Goal: Task Accomplishment & Management: Complete application form

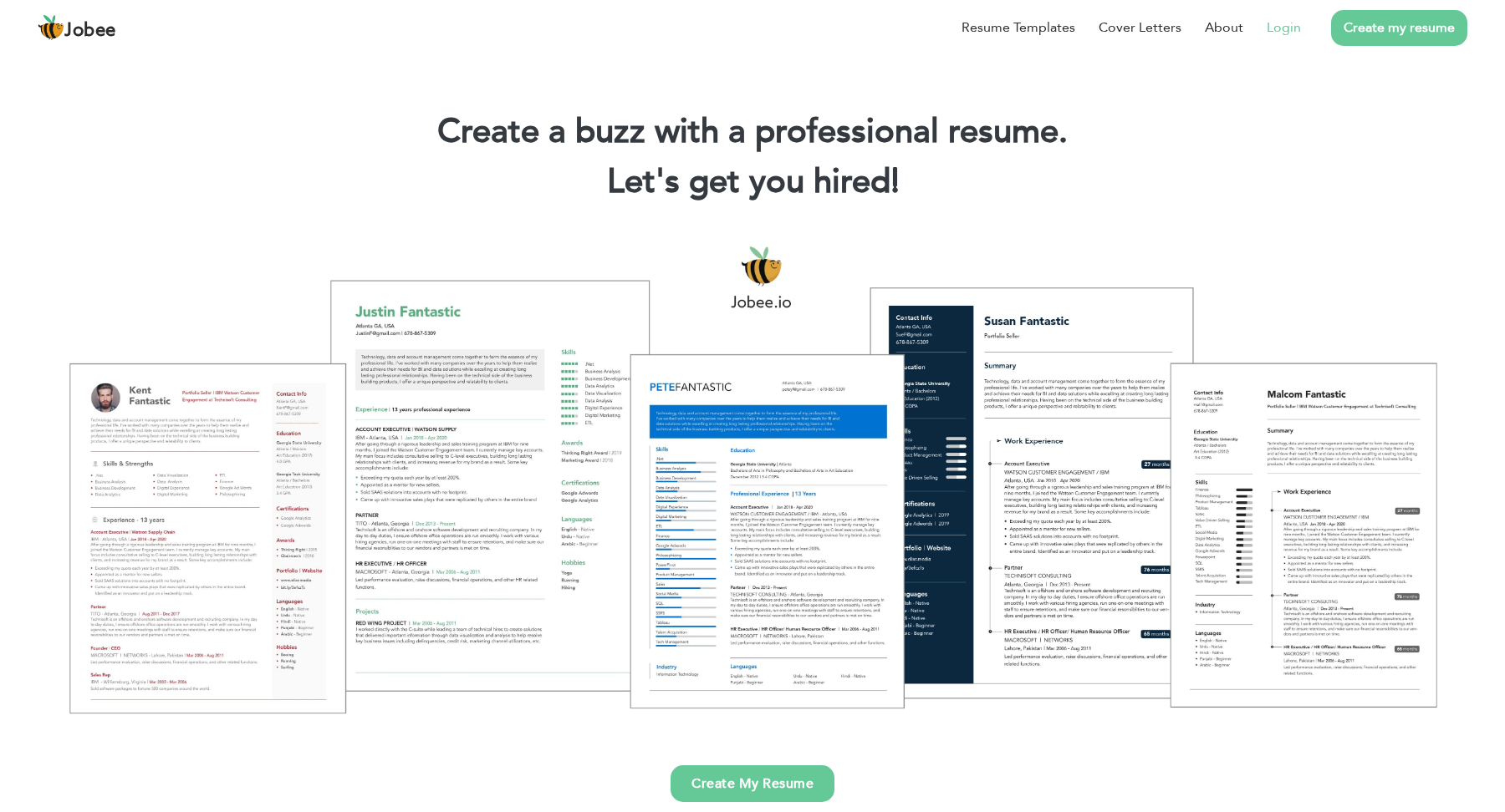
click at [1273, 27] on link "Login" at bounding box center [1284, 27] width 35 height 20
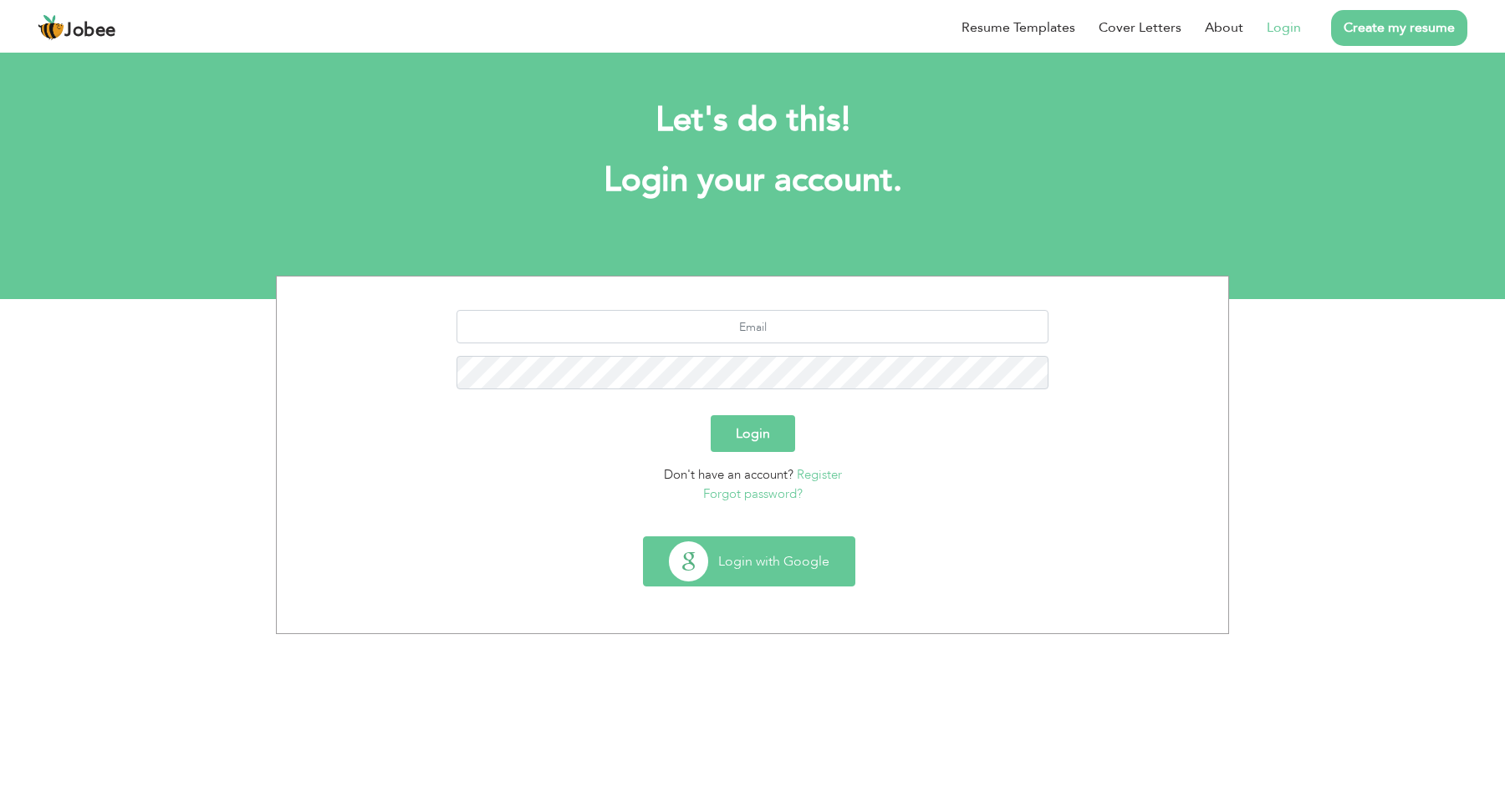
click at [767, 568] on button "Login with Google" at bounding box center [749, 562] width 211 height 49
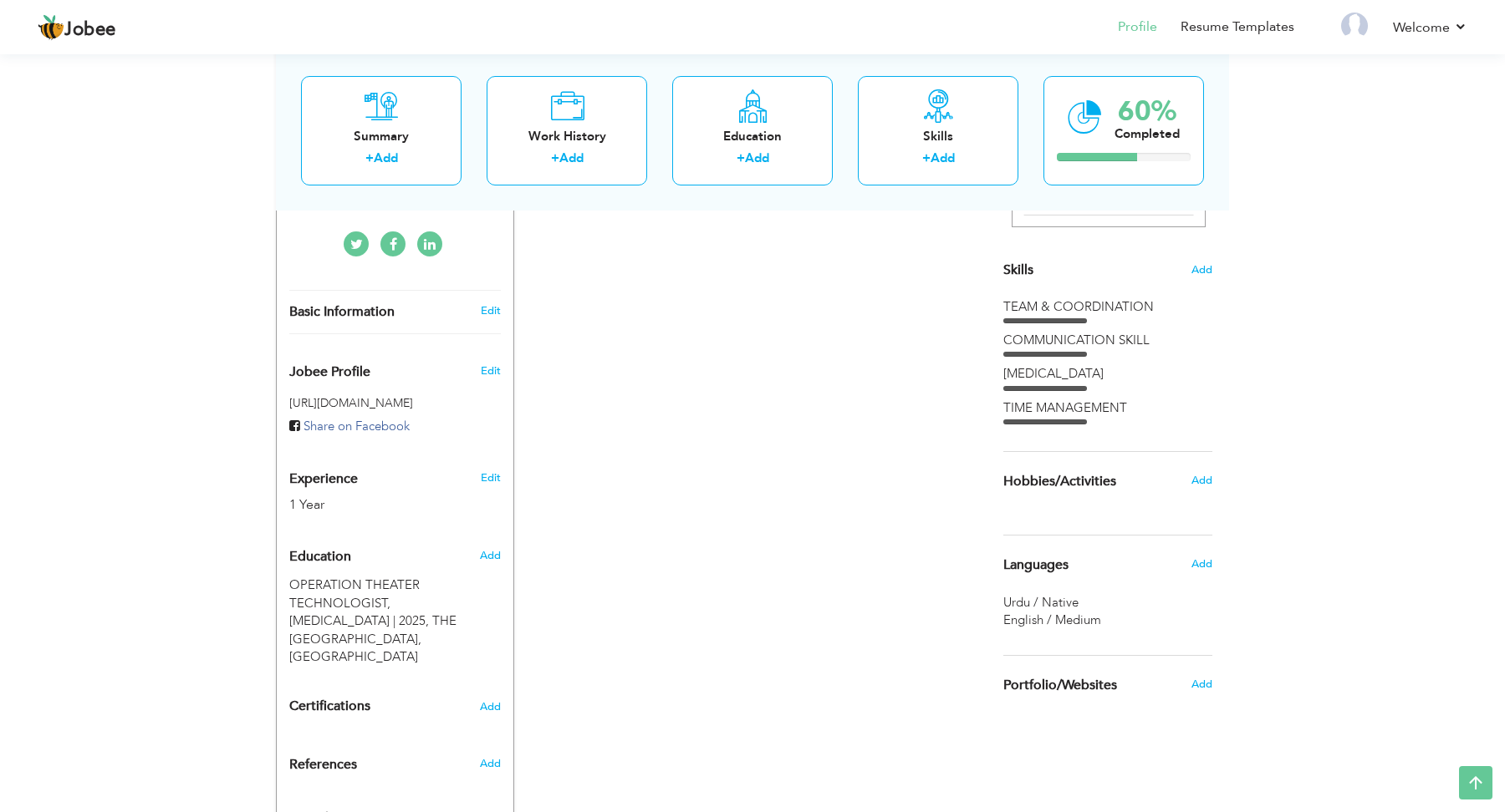
scroll to position [385, 0]
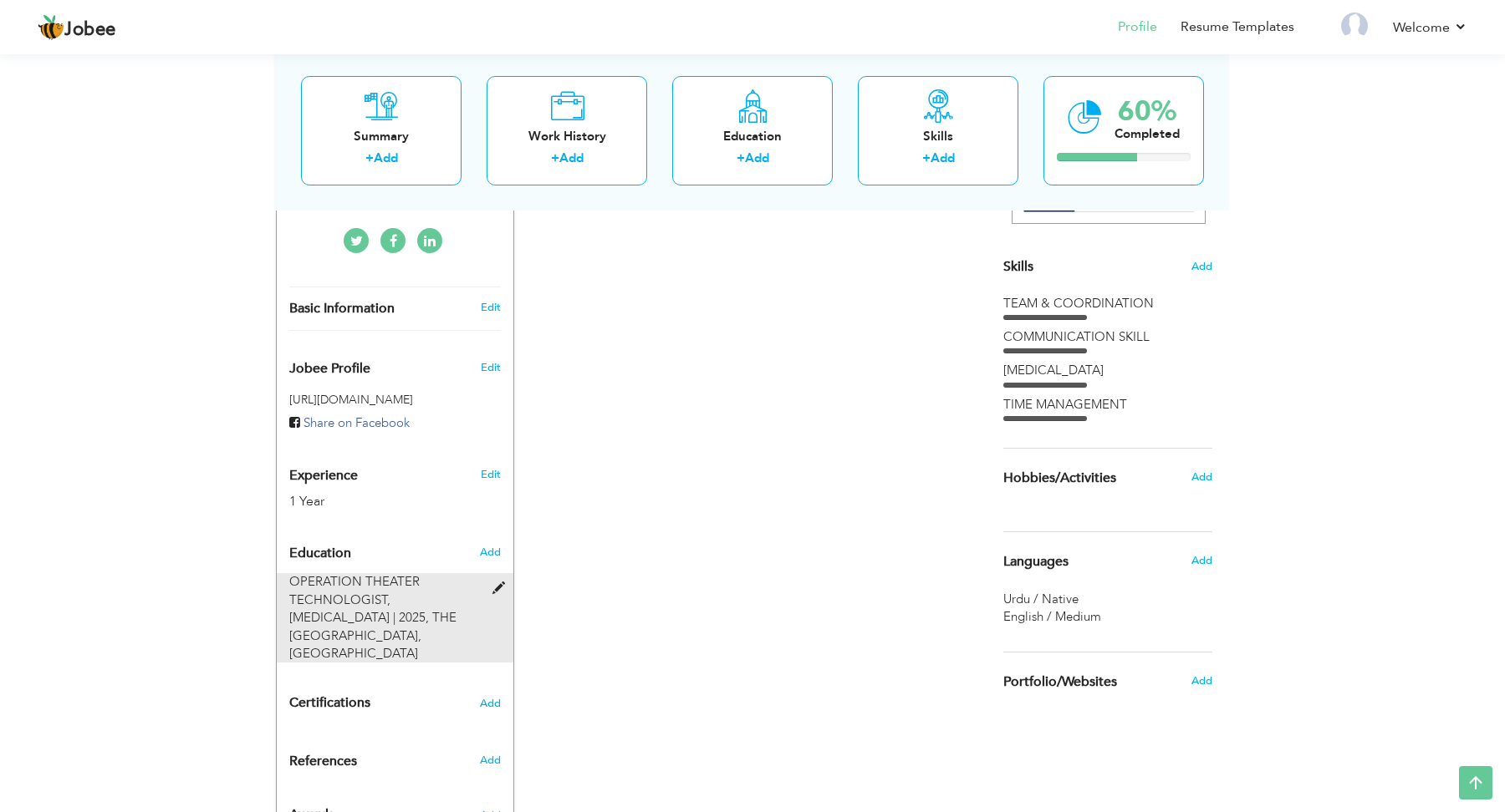
click at [498, 583] on span at bounding box center [502, 588] width 21 height 12
type input "OPERATION THEATER TECHNOLOGIST"
type input "GENERAL SURGERY"
type input "2025"
type input "THE [GEOGRAPHIC_DATA]"
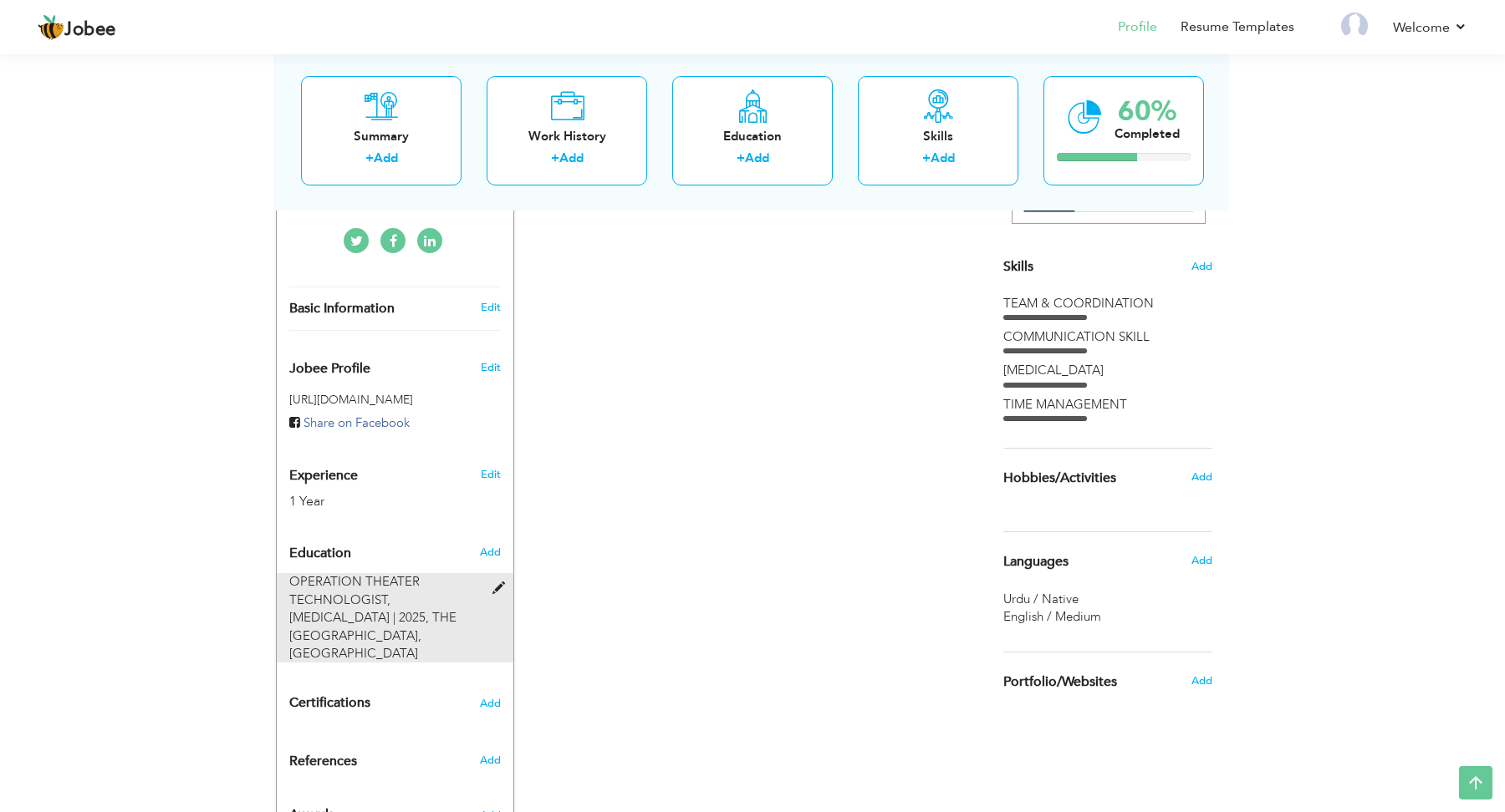
type input "2.94"
radio input "true"
type input "[GEOGRAPHIC_DATA]"
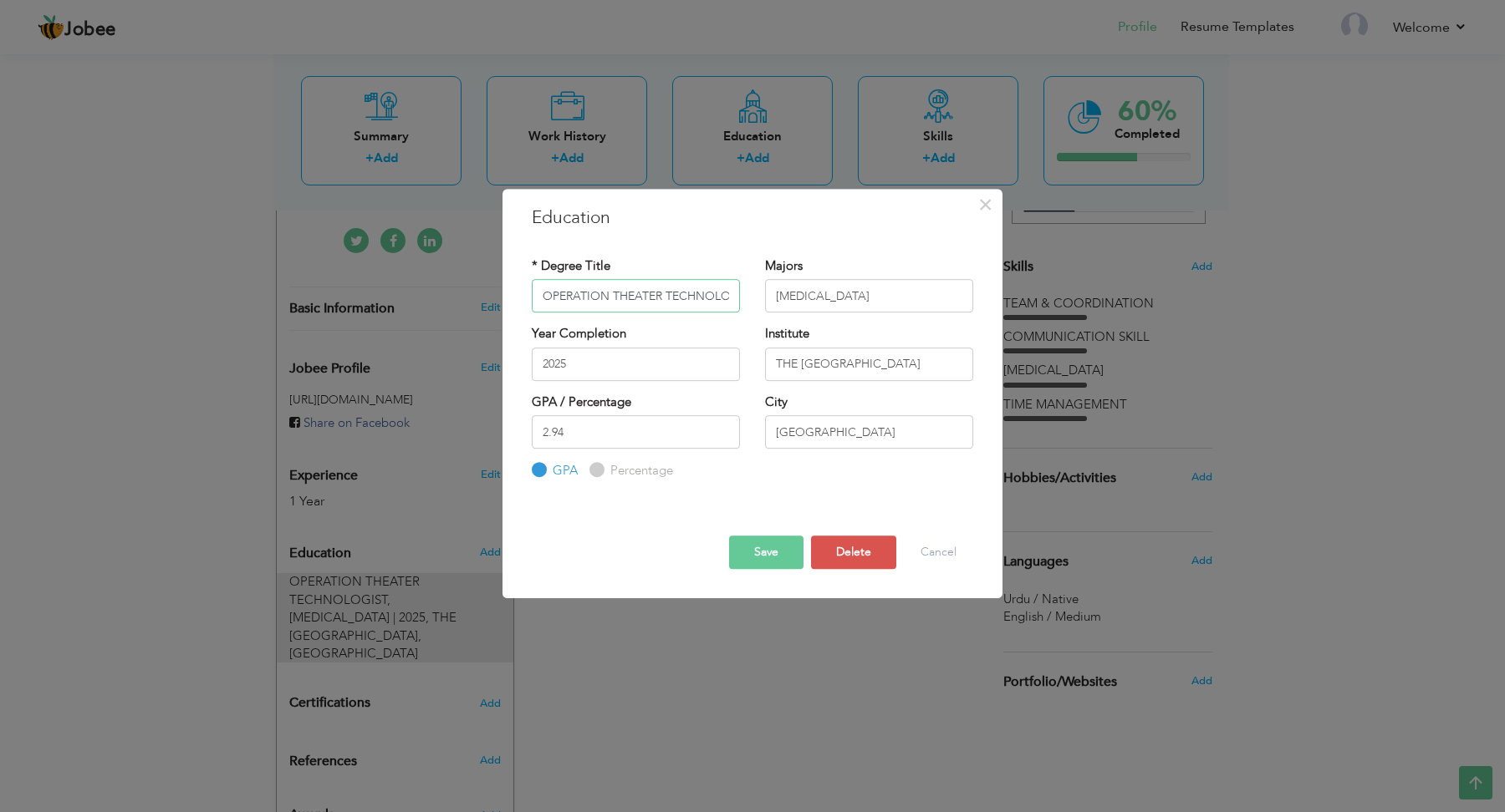
scroll to position [0, 25]
click at [913, 297] on input "GENERAL SURGERY" at bounding box center [869, 296] width 208 height 34
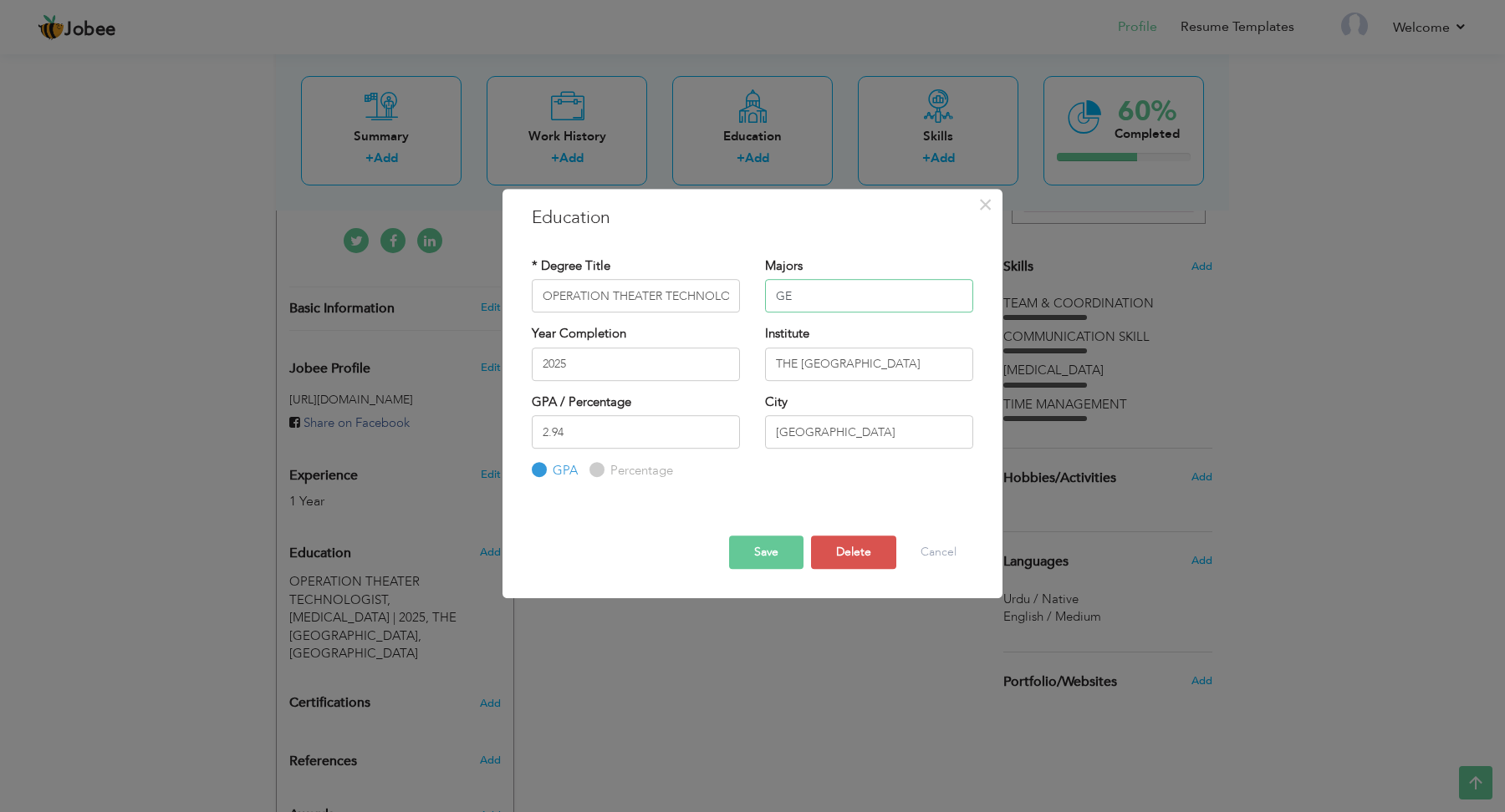
type input "G"
click at [763, 550] on button "Save" at bounding box center [766, 553] width 74 height 34
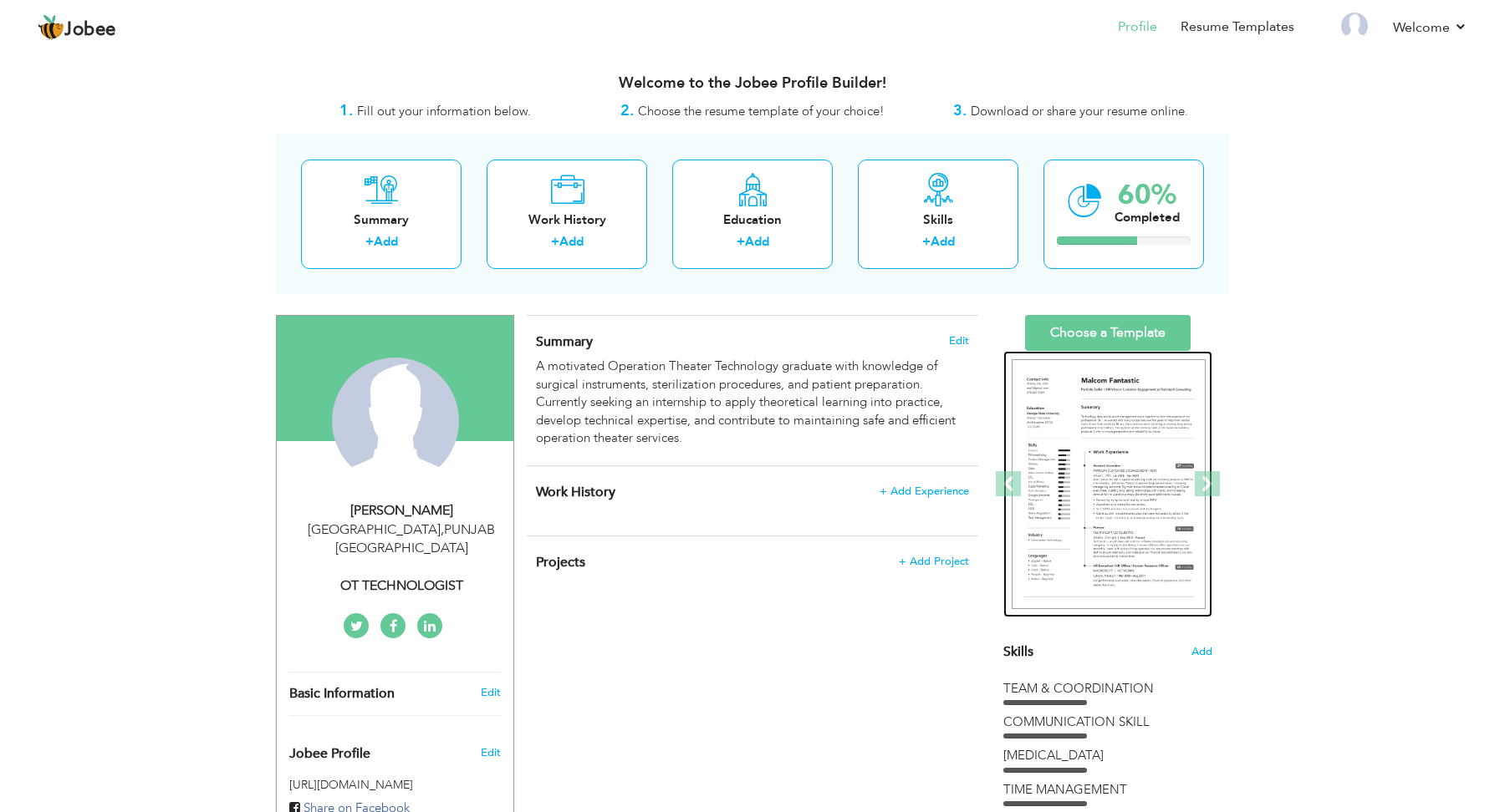
click at [1136, 479] on img at bounding box center [1109, 485] width 194 height 251
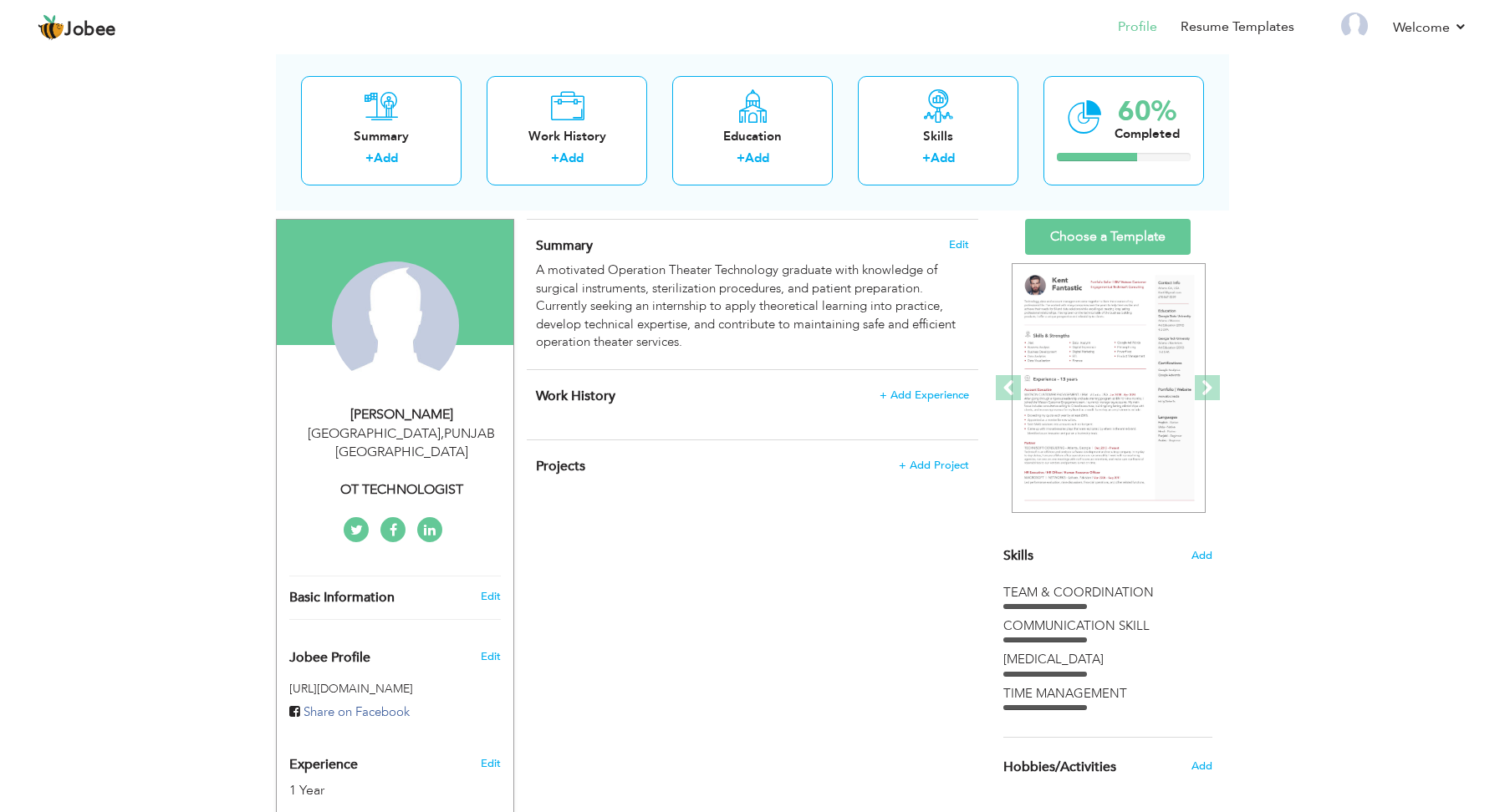
scroll to position [101, 0]
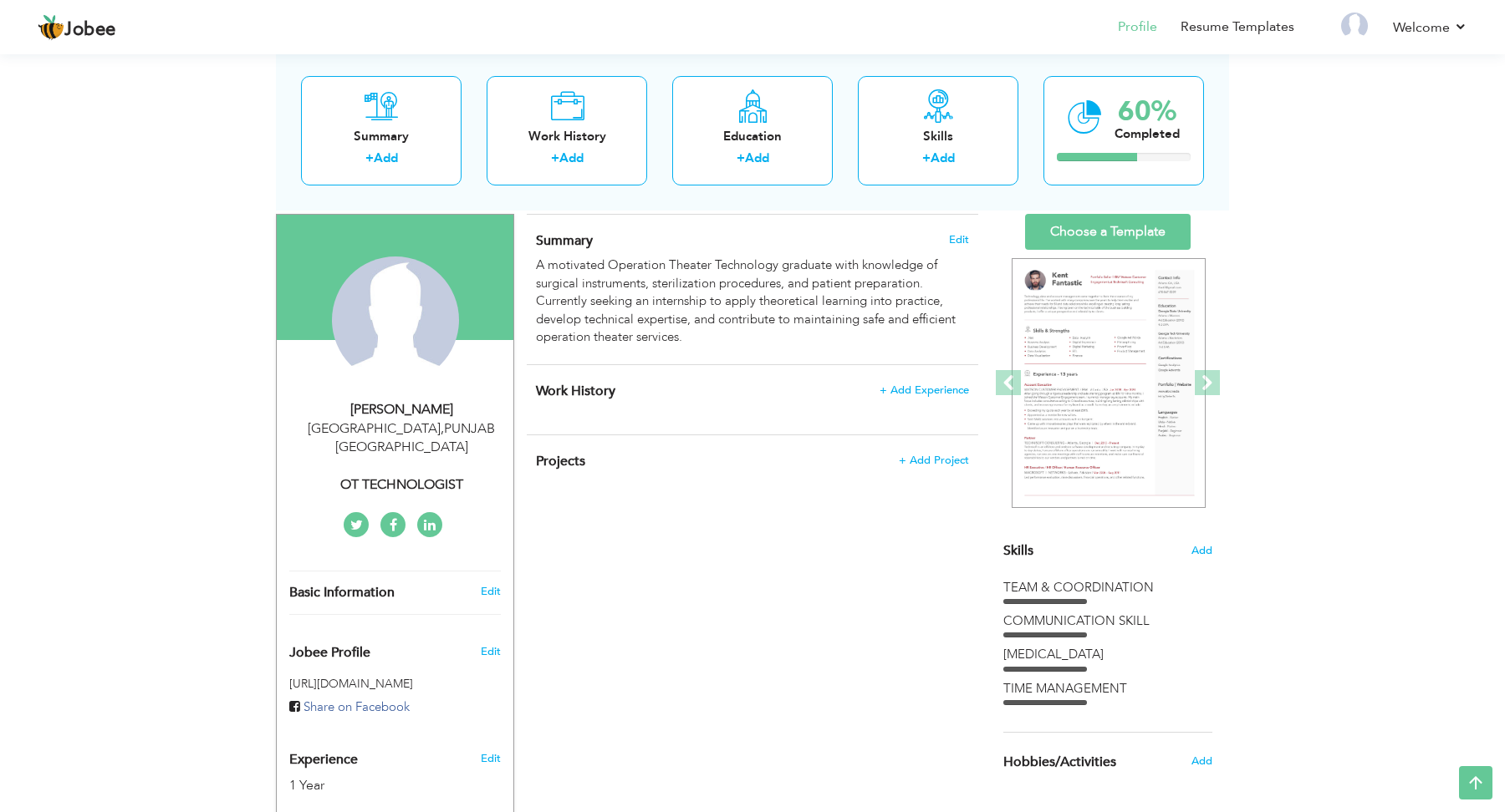
click at [465, 476] on div "OT TECHNOLOGIST" at bounding box center [401, 485] width 224 height 20
type input "[PERSON_NAME]"
type input "SAJJAD"
type input "923067712672"
select select "number:166"
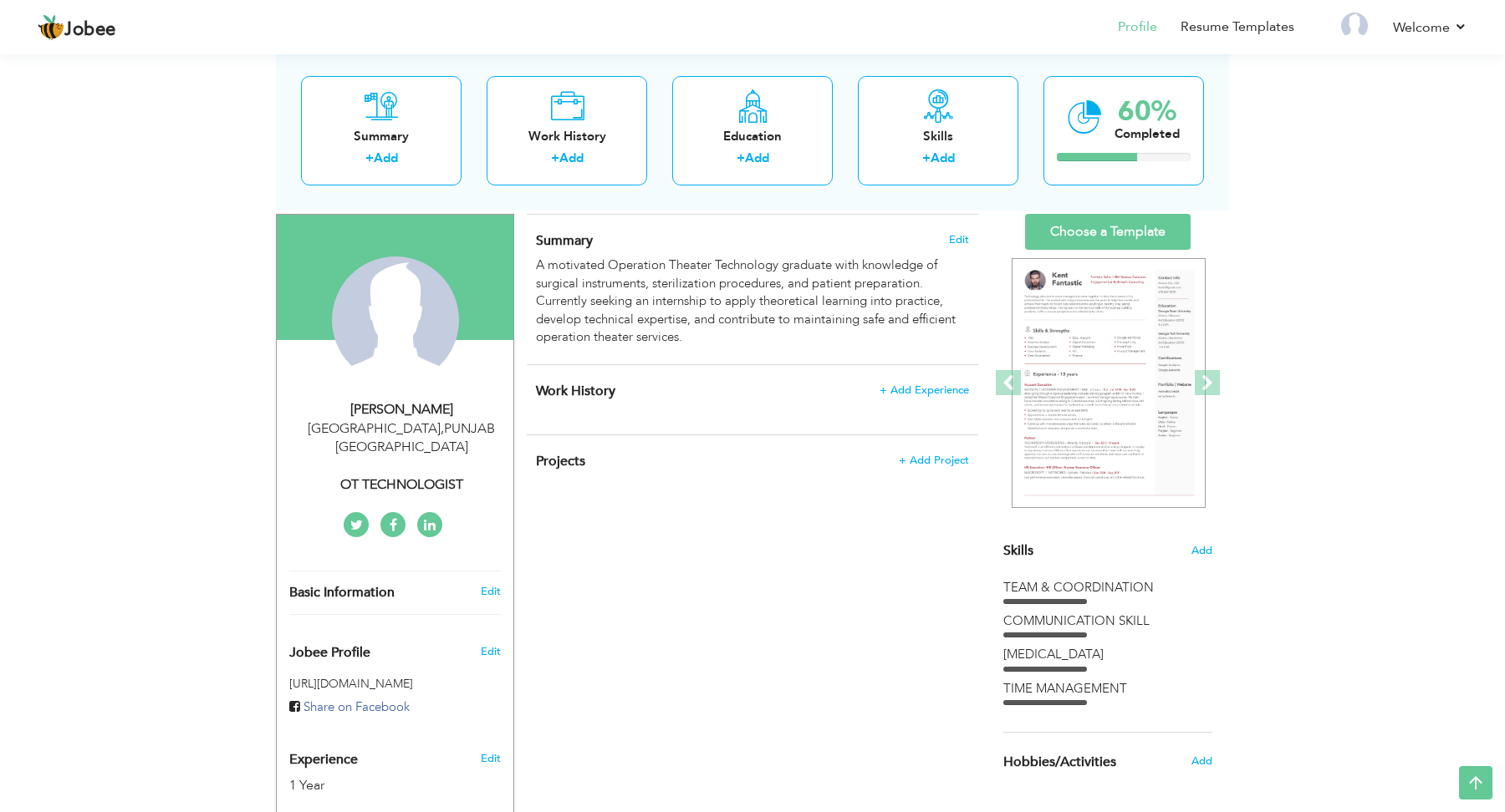
type input "[GEOGRAPHIC_DATA]"
select select "number:3"
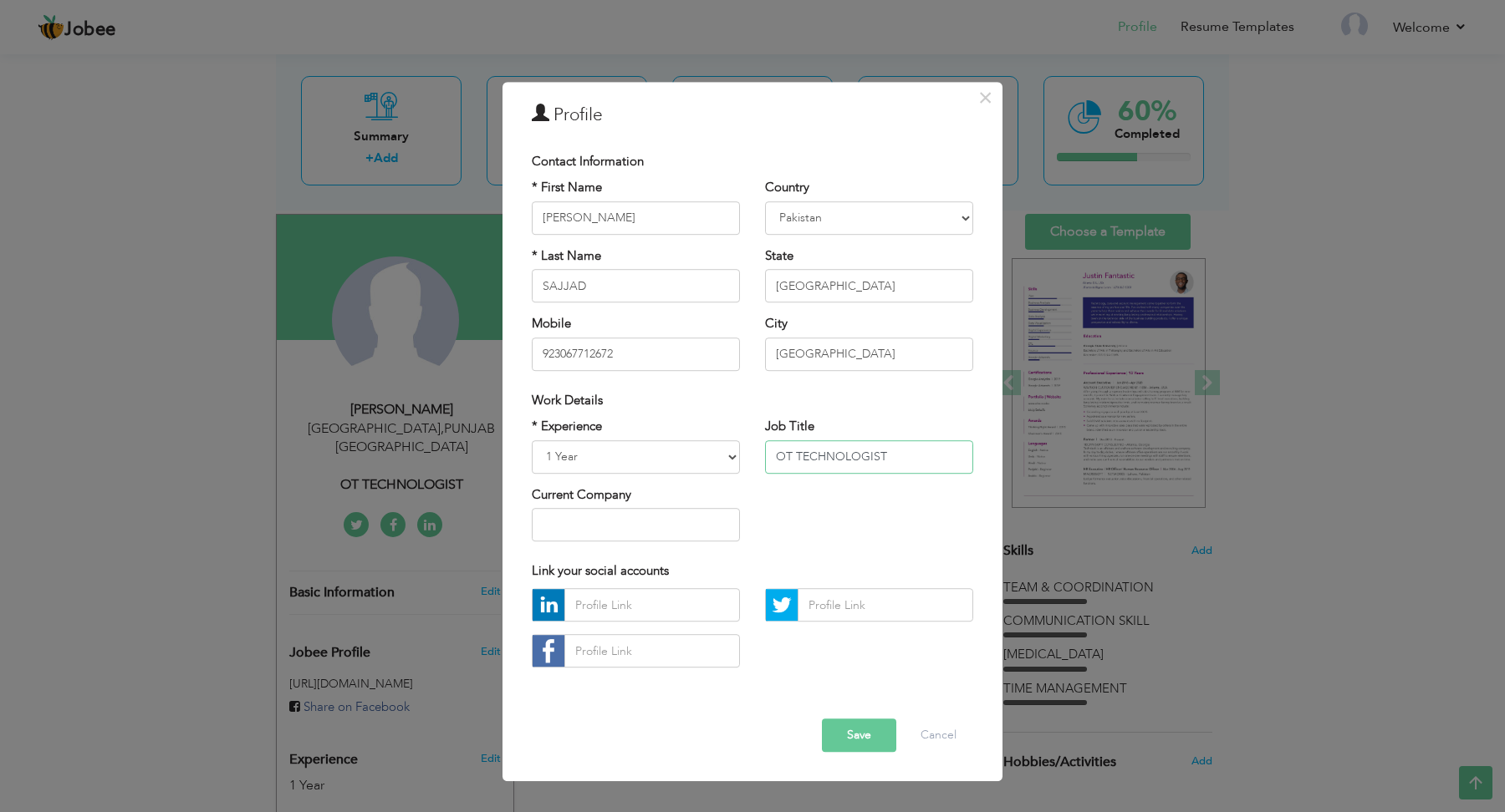
click at [905, 465] on input "OT TECHNOLOGIST" at bounding box center [869, 457] width 208 height 34
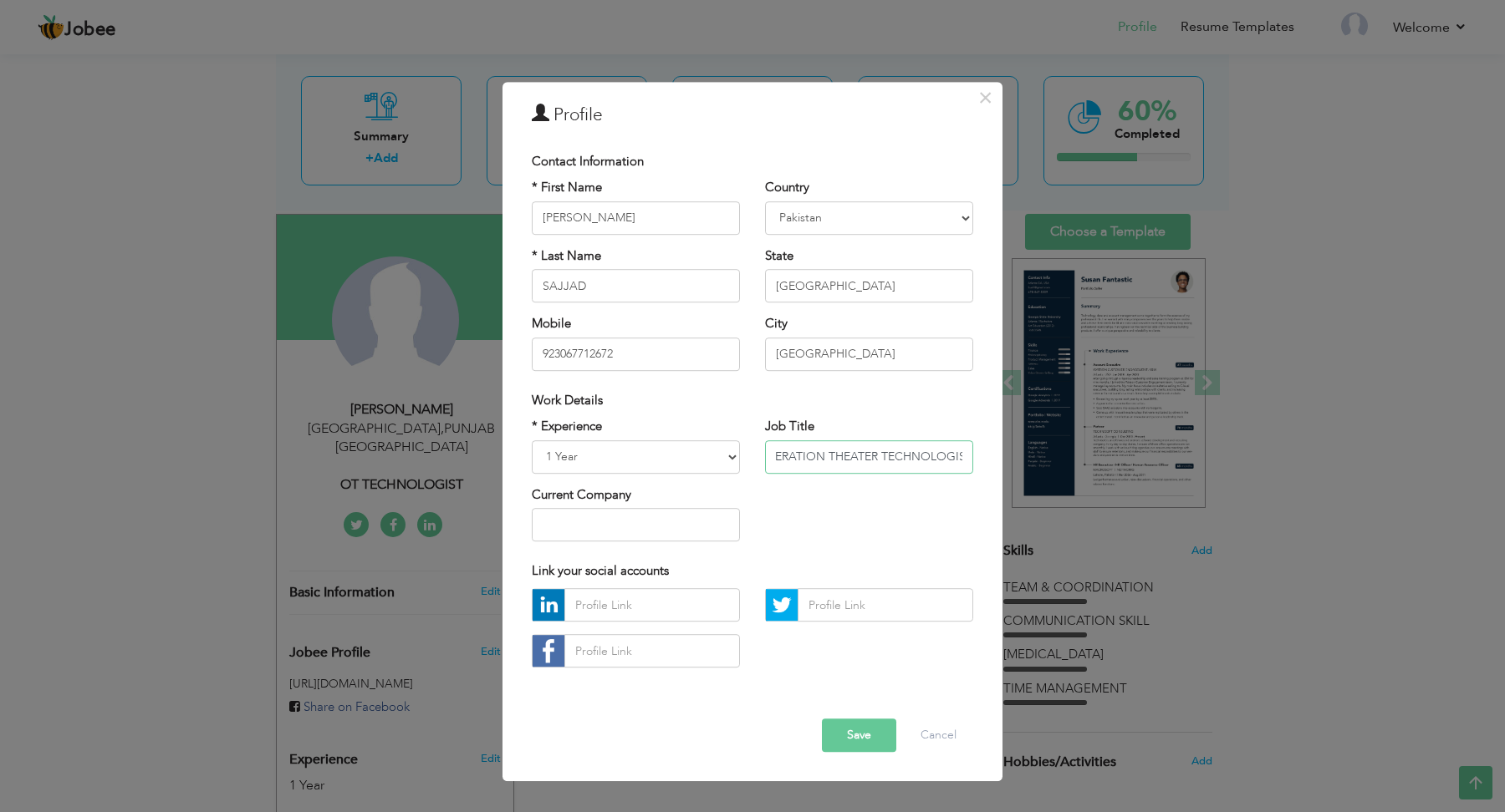
scroll to position [0, 25]
type input "OPERATION THEATER TECHNOLOGIST"
click at [852, 731] on button "Save" at bounding box center [858, 736] width 74 height 34
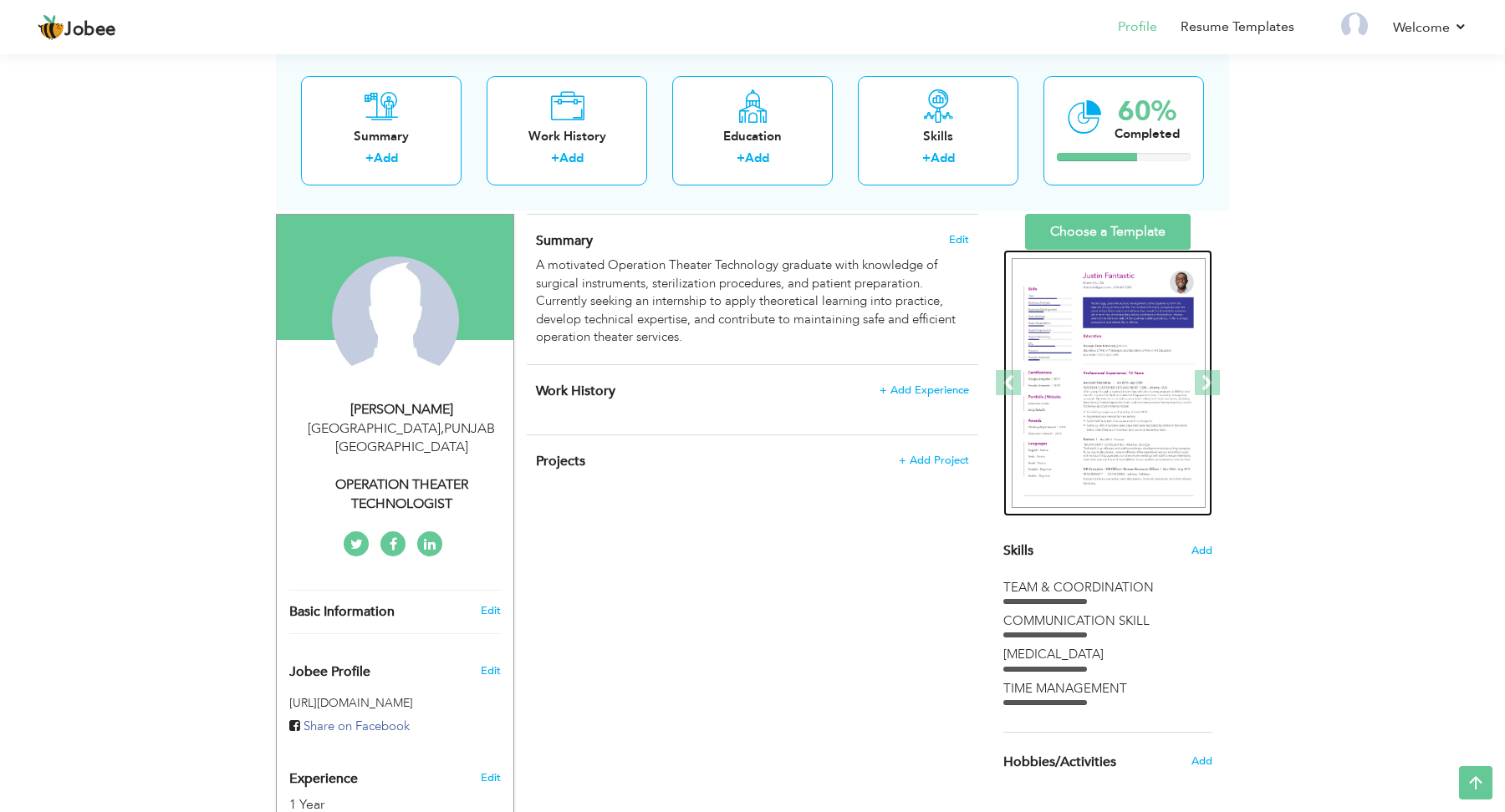
click at [1090, 448] on img at bounding box center [1109, 384] width 194 height 251
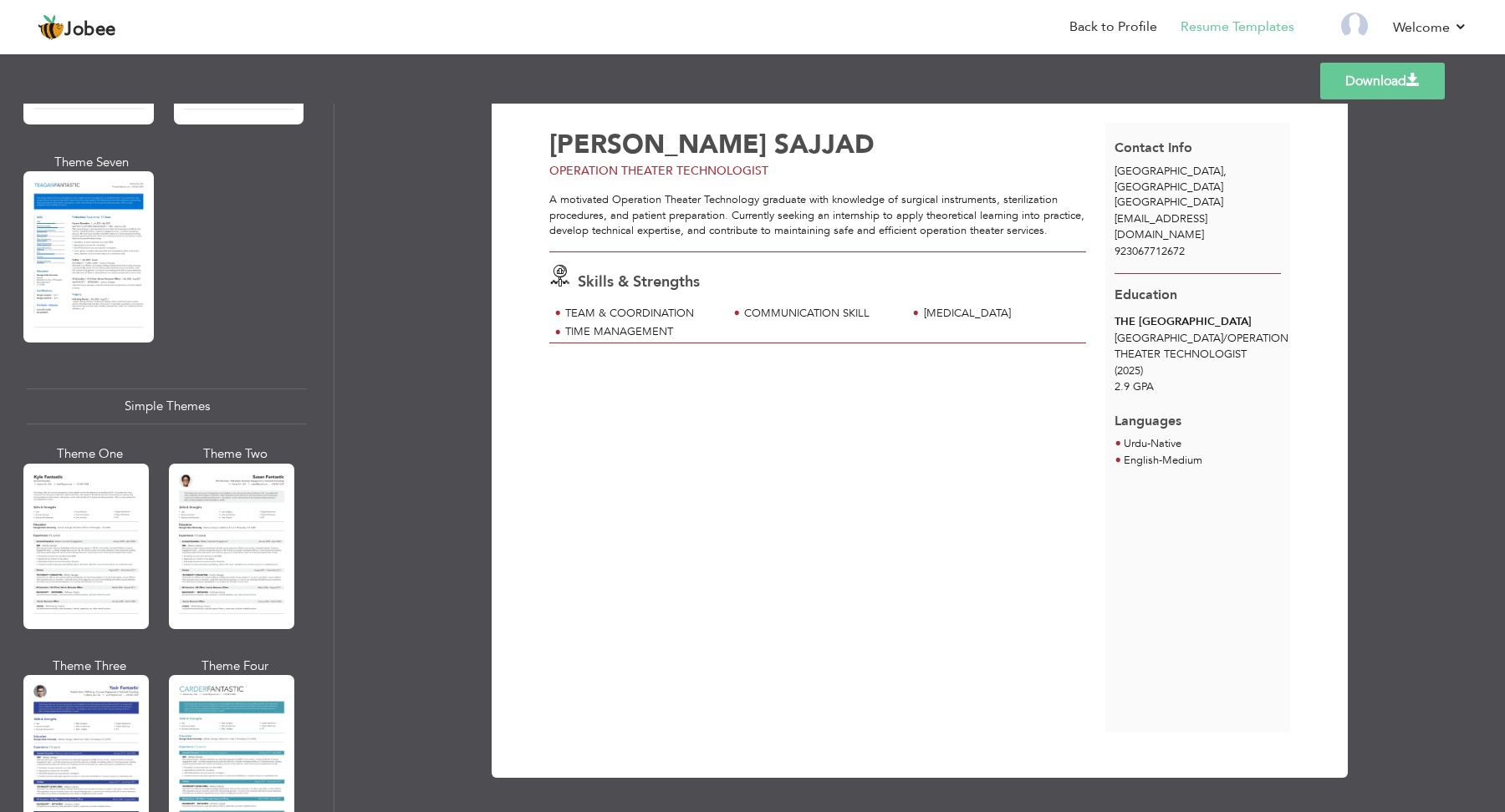
scroll to position [2670, 0]
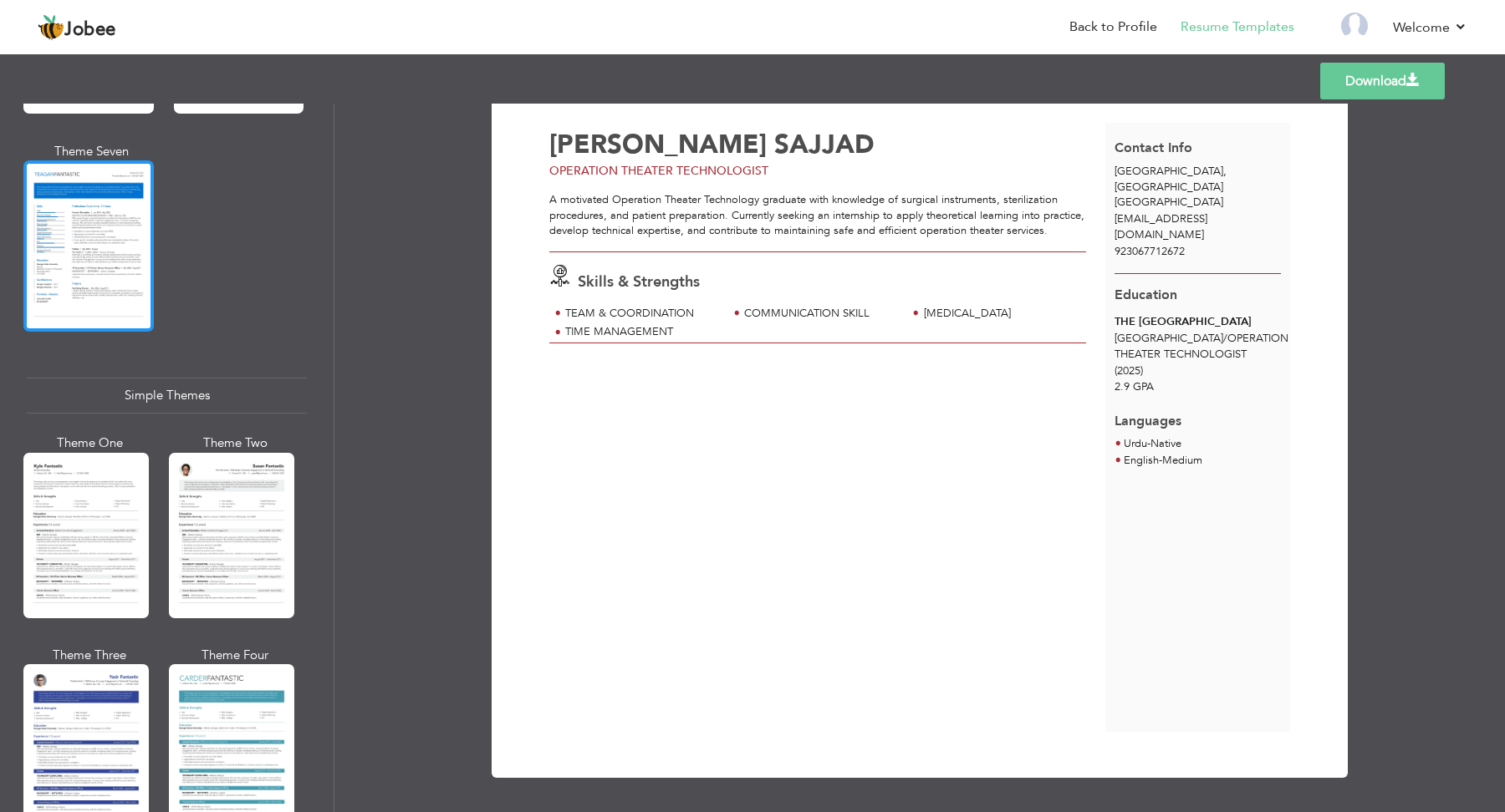
click at [71, 220] on div at bounding box center [88, 245] width 130 height 171
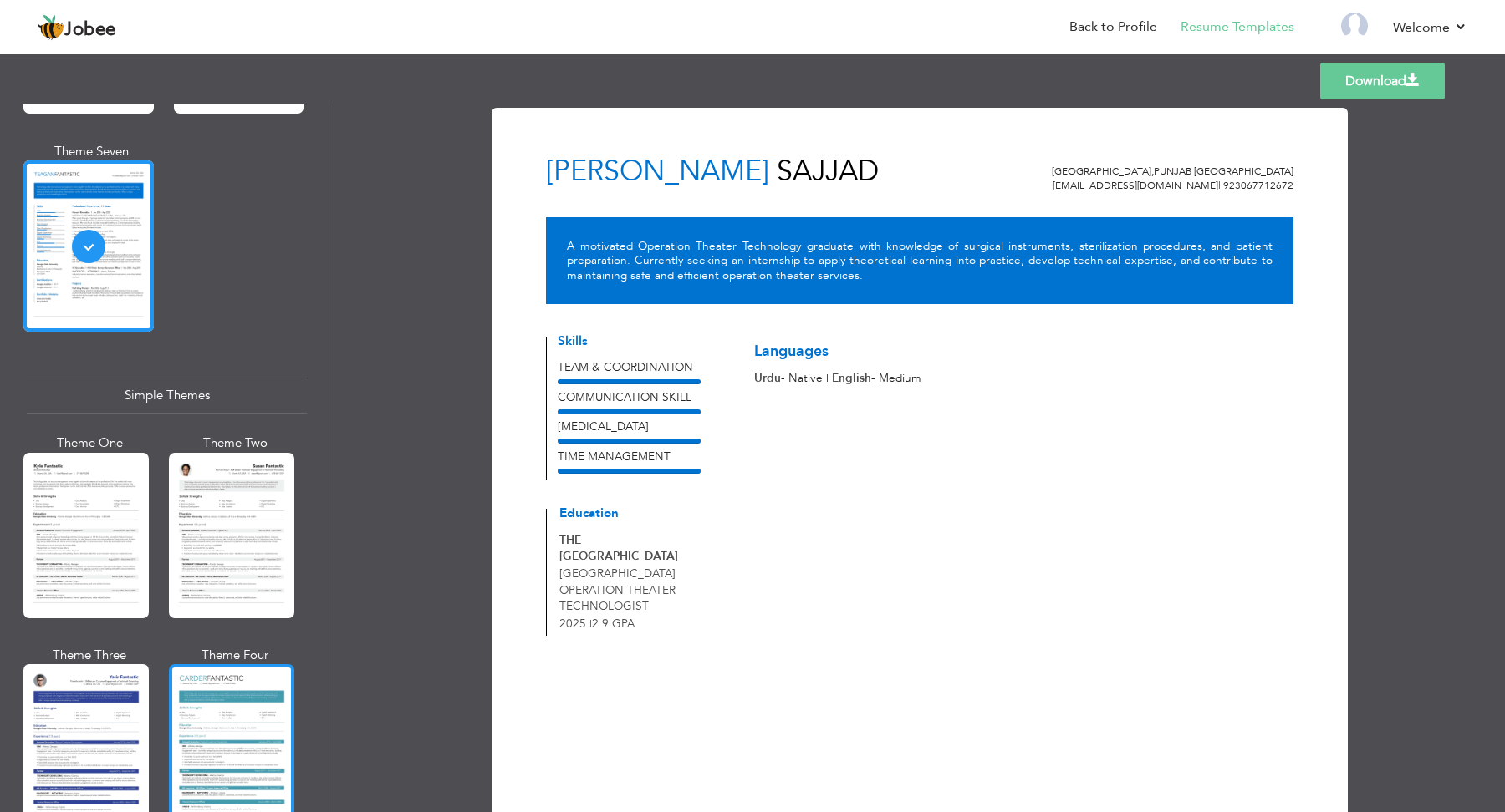
scroll to position [2699, 0]
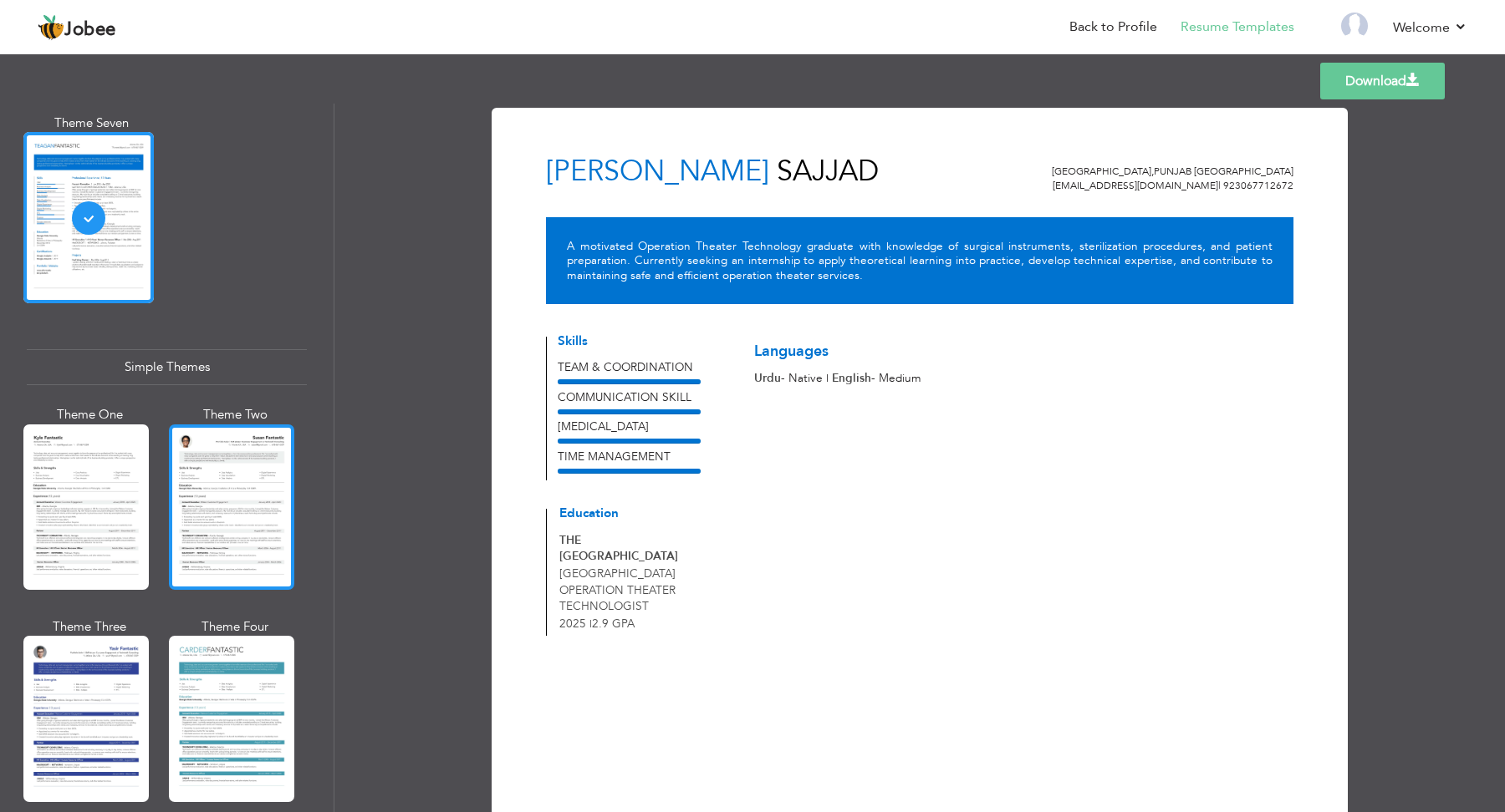
click at [270, 477] on div at bounding box center [231, 507] width 126 height 166
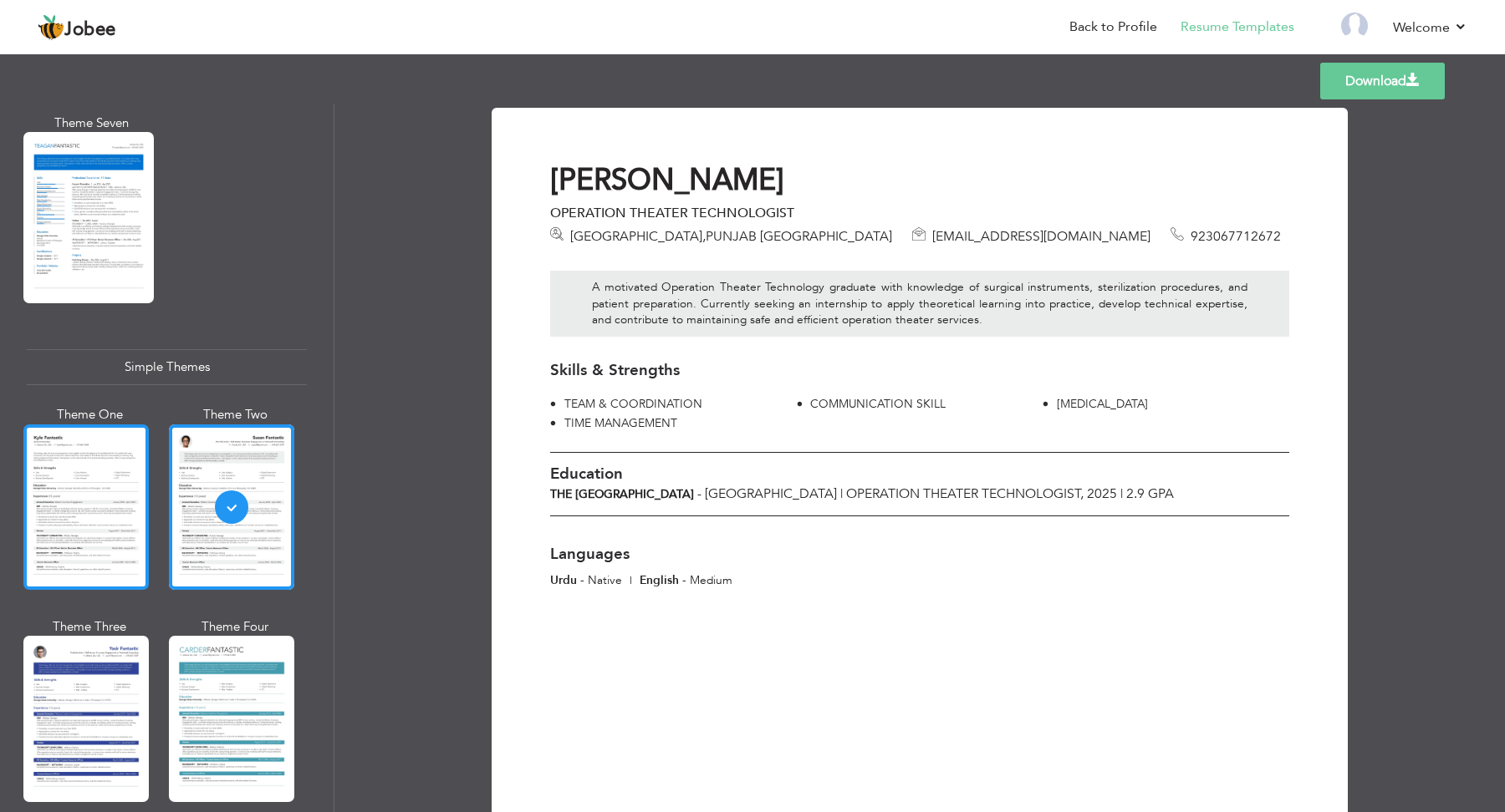
click at [74, 484] on div at bounding box center [86, 507] width 126 height 166
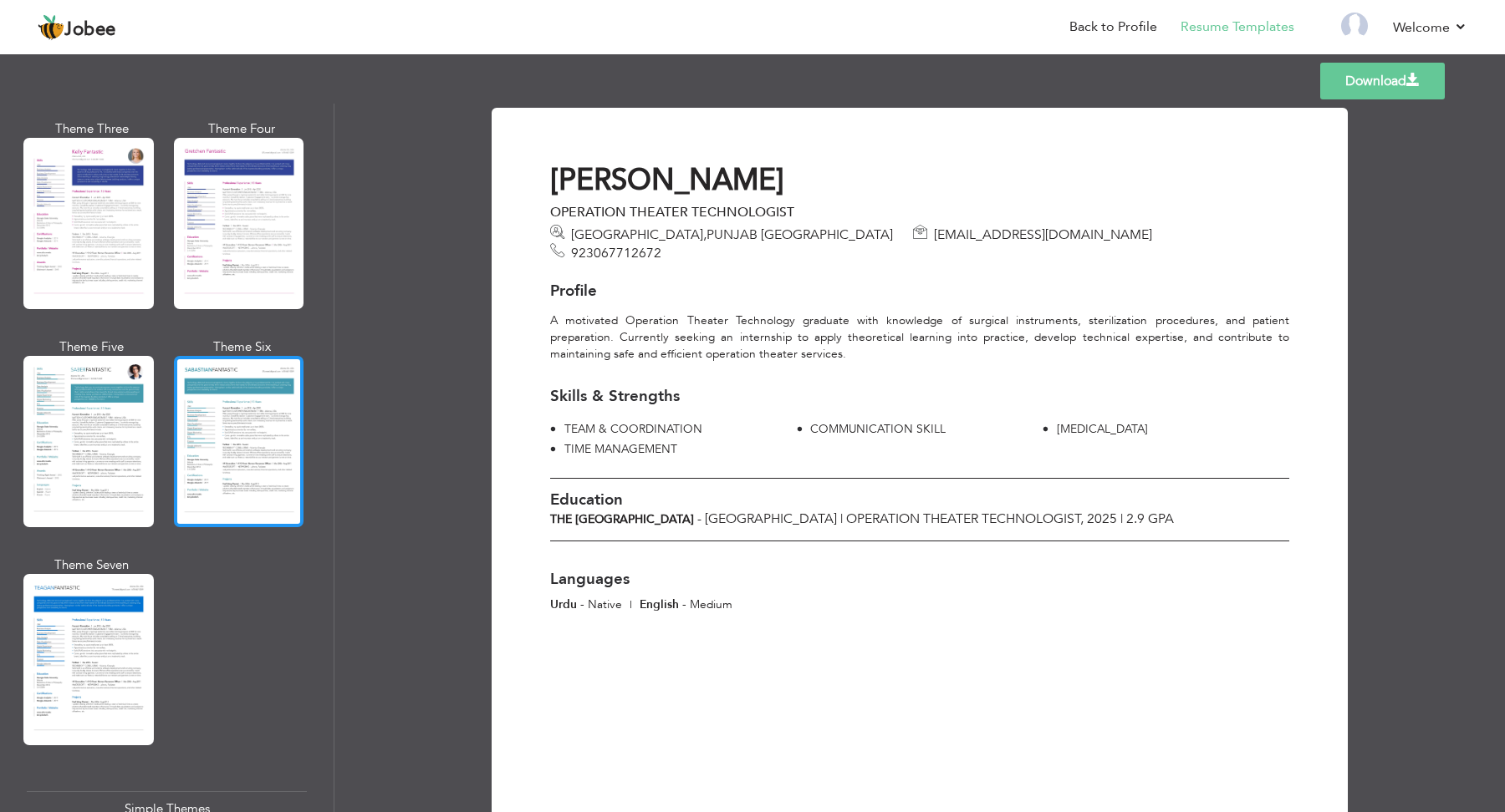
scroll to position [2236, 0]
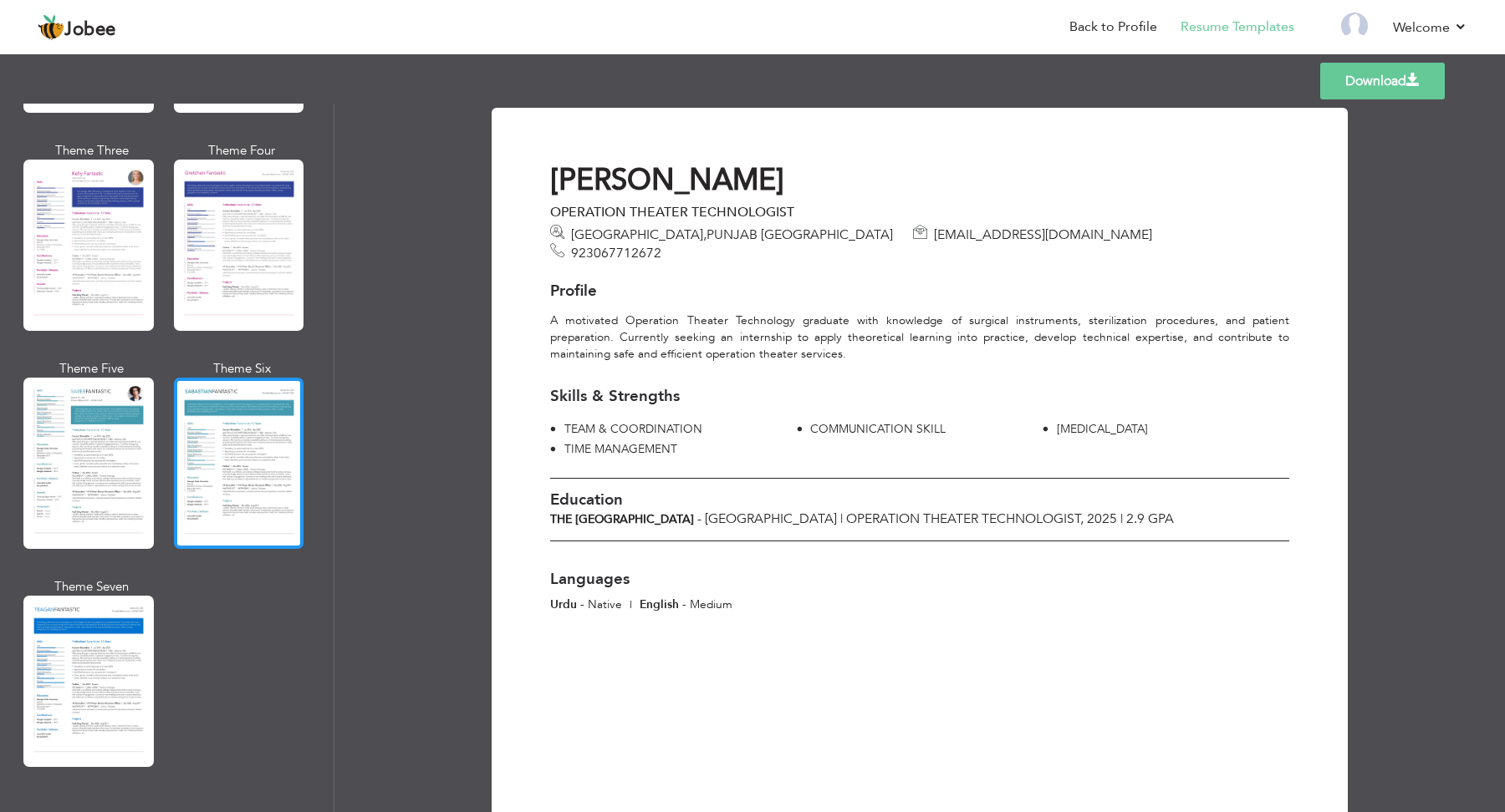
click at [227, 481] on div at bounding box center [239, 463] width 130 height 171
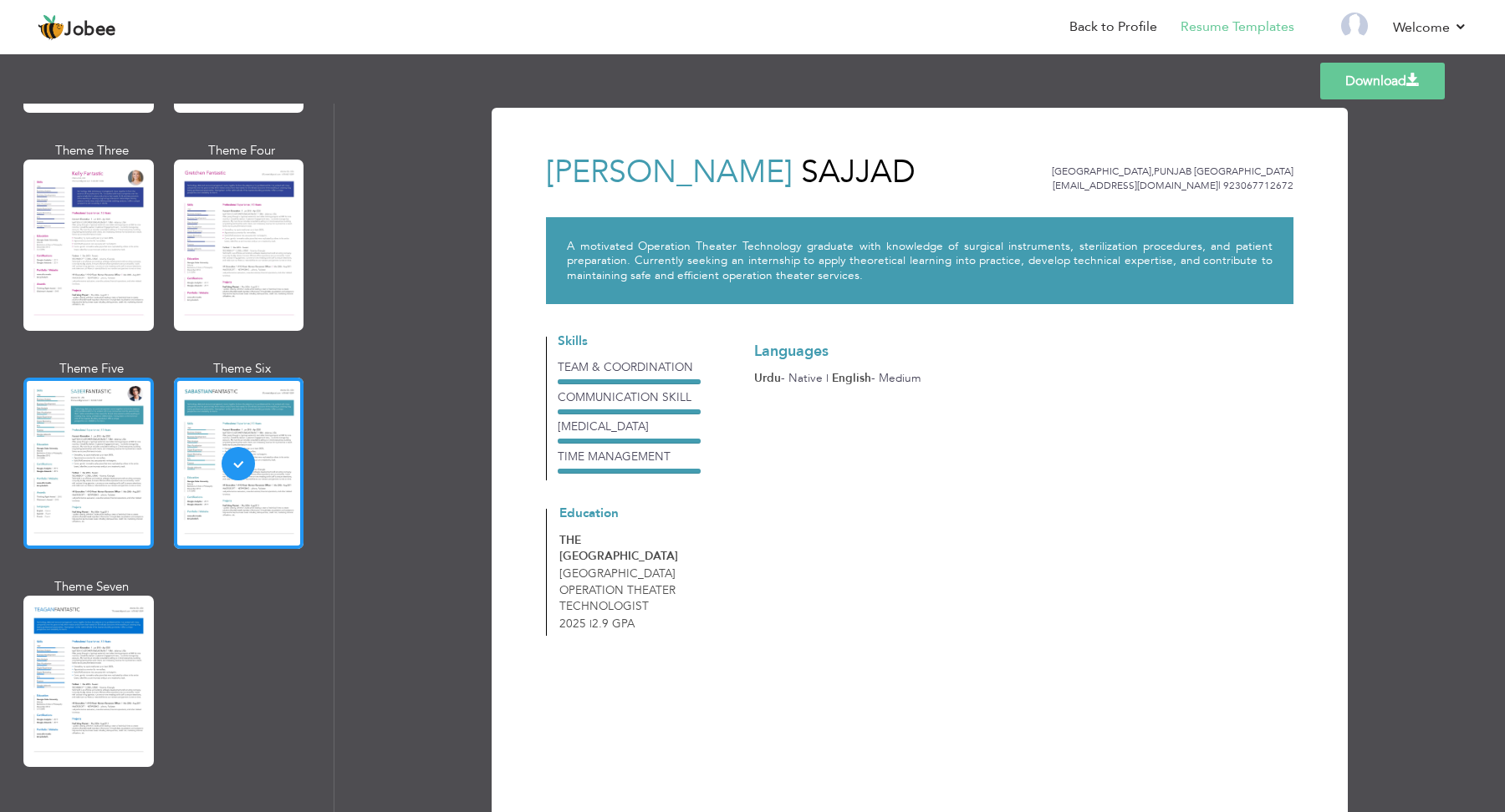
click at [70, 419] on div at bounding box center [88, 463] width 130 height 171
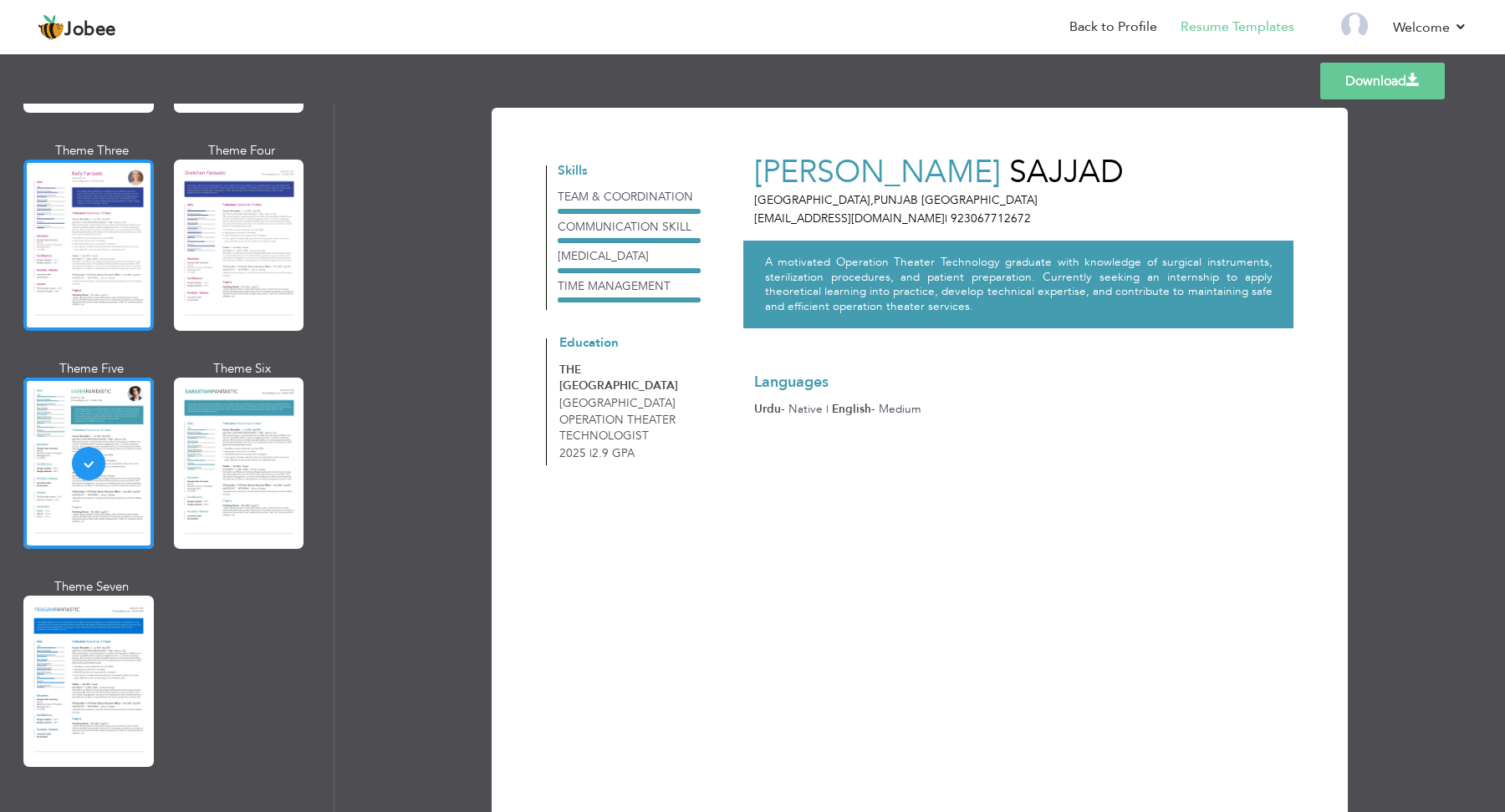
click at [150, 266] on div at bounding box center [88, 244] width 130 height 171
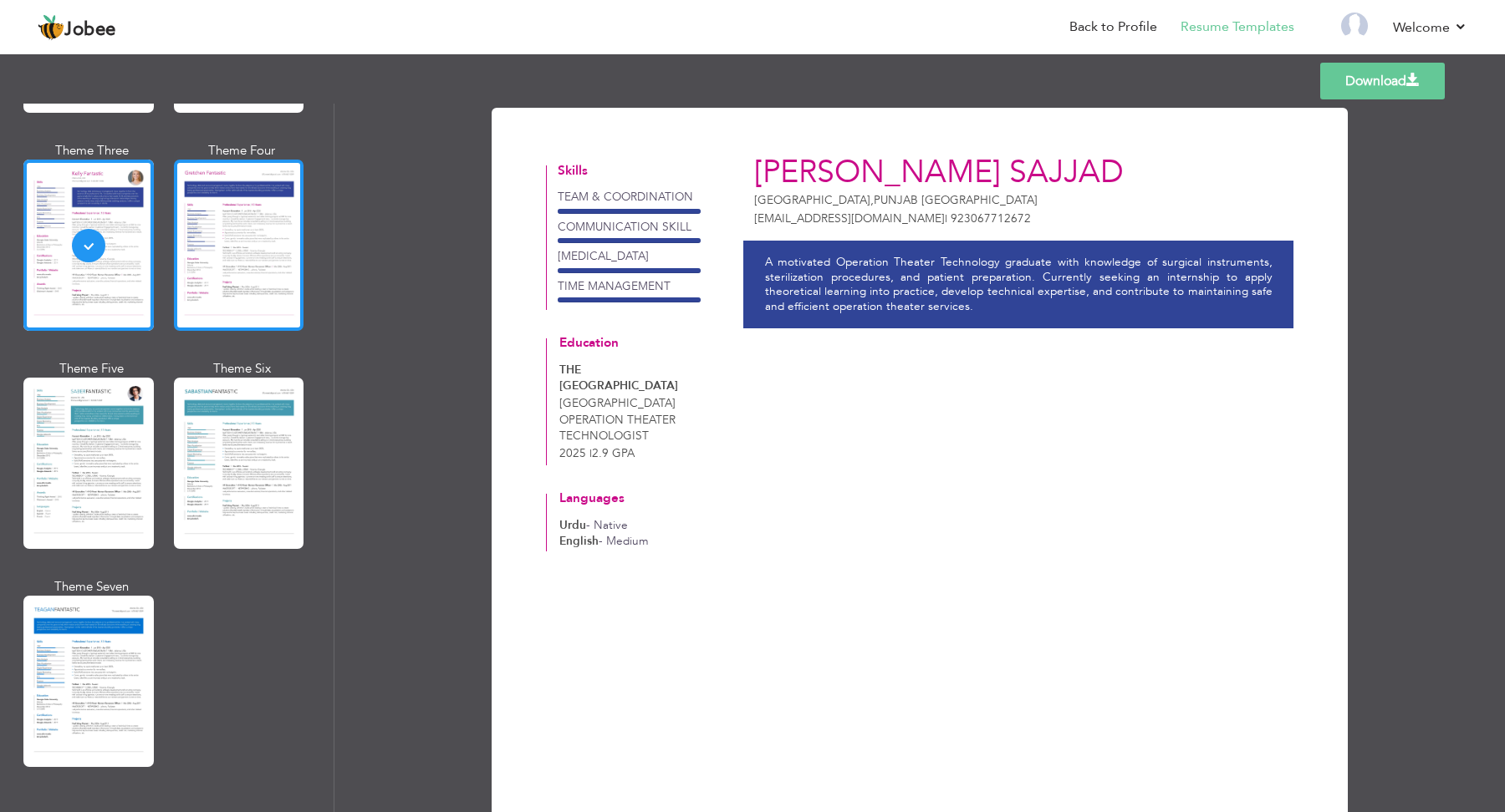
click at [225, 237] on div at bounding box center [239, 244] width 130 height 171
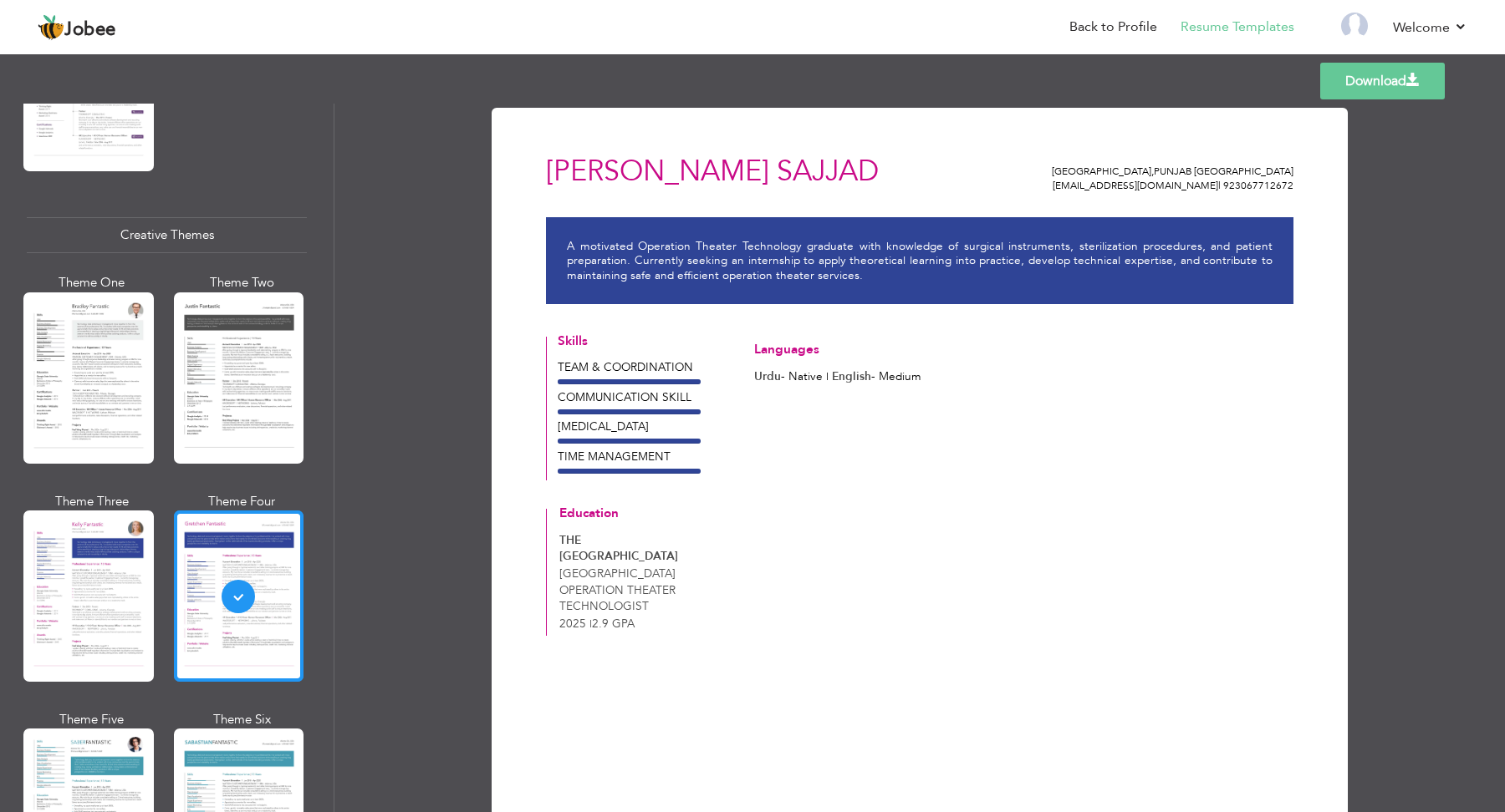
scroll to position [1879, 0]
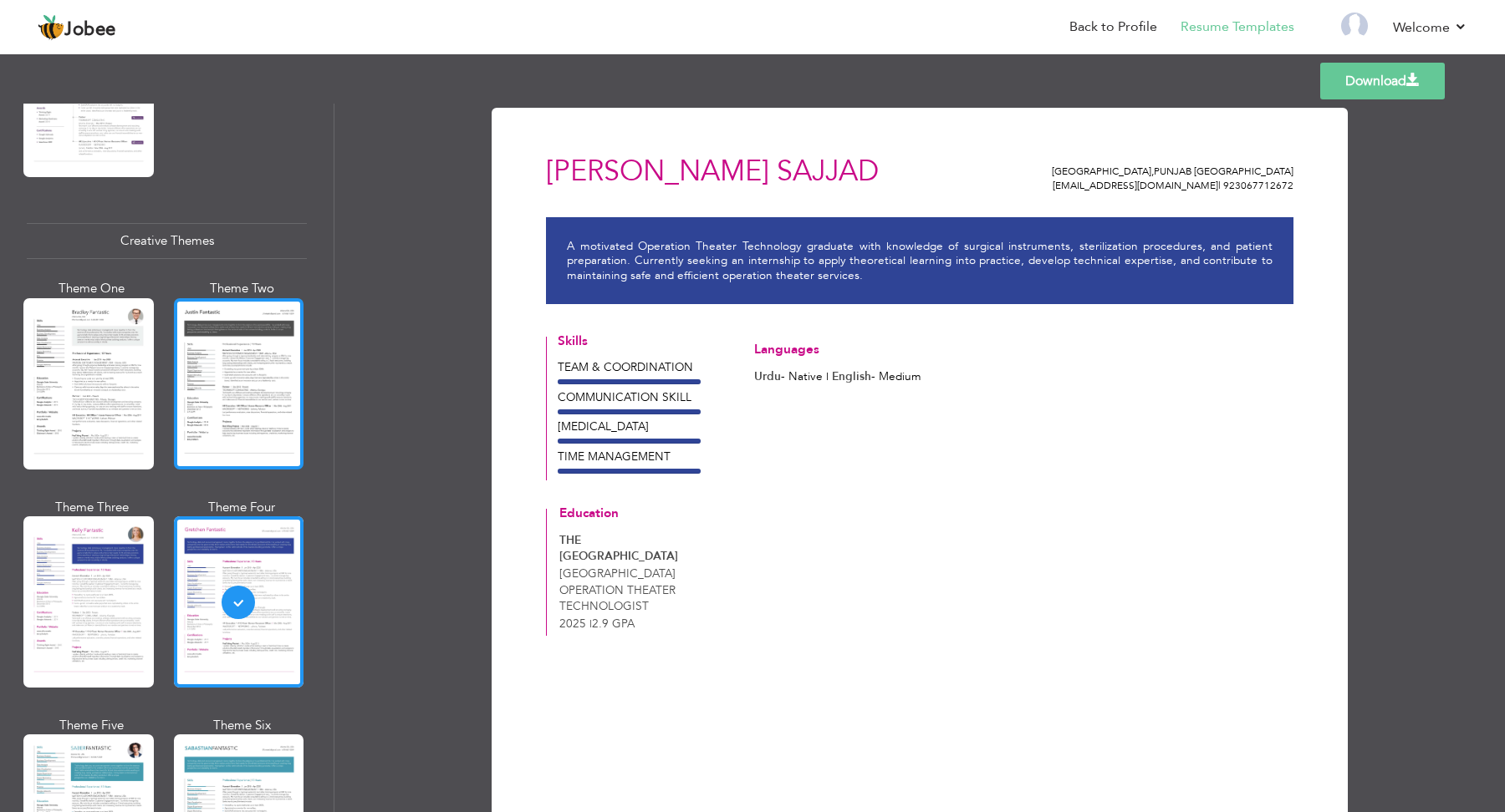
click at [236, 367] on div at bounding box center [239, 384] width 130 height 171
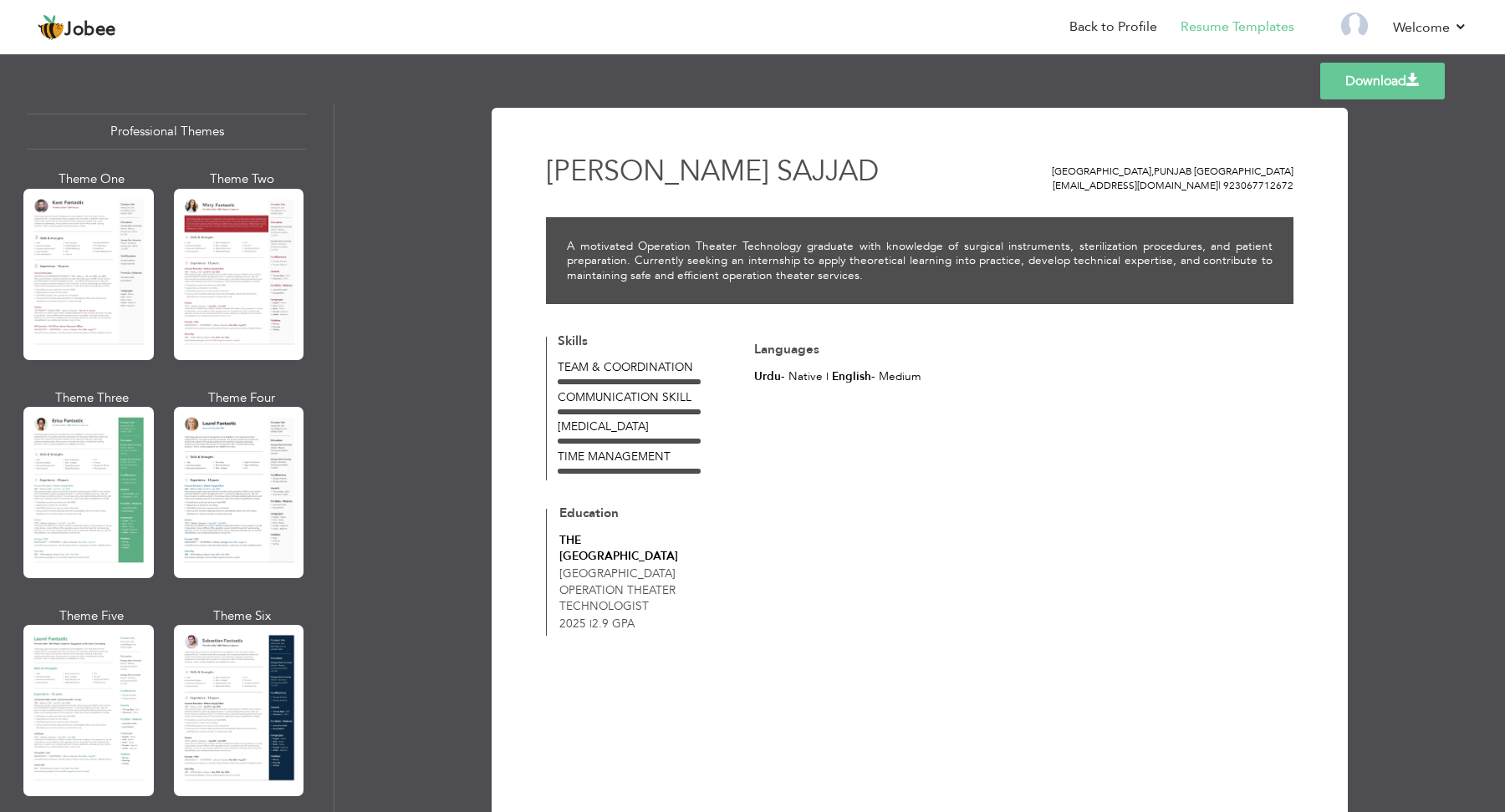
scroll to position [0, 0]
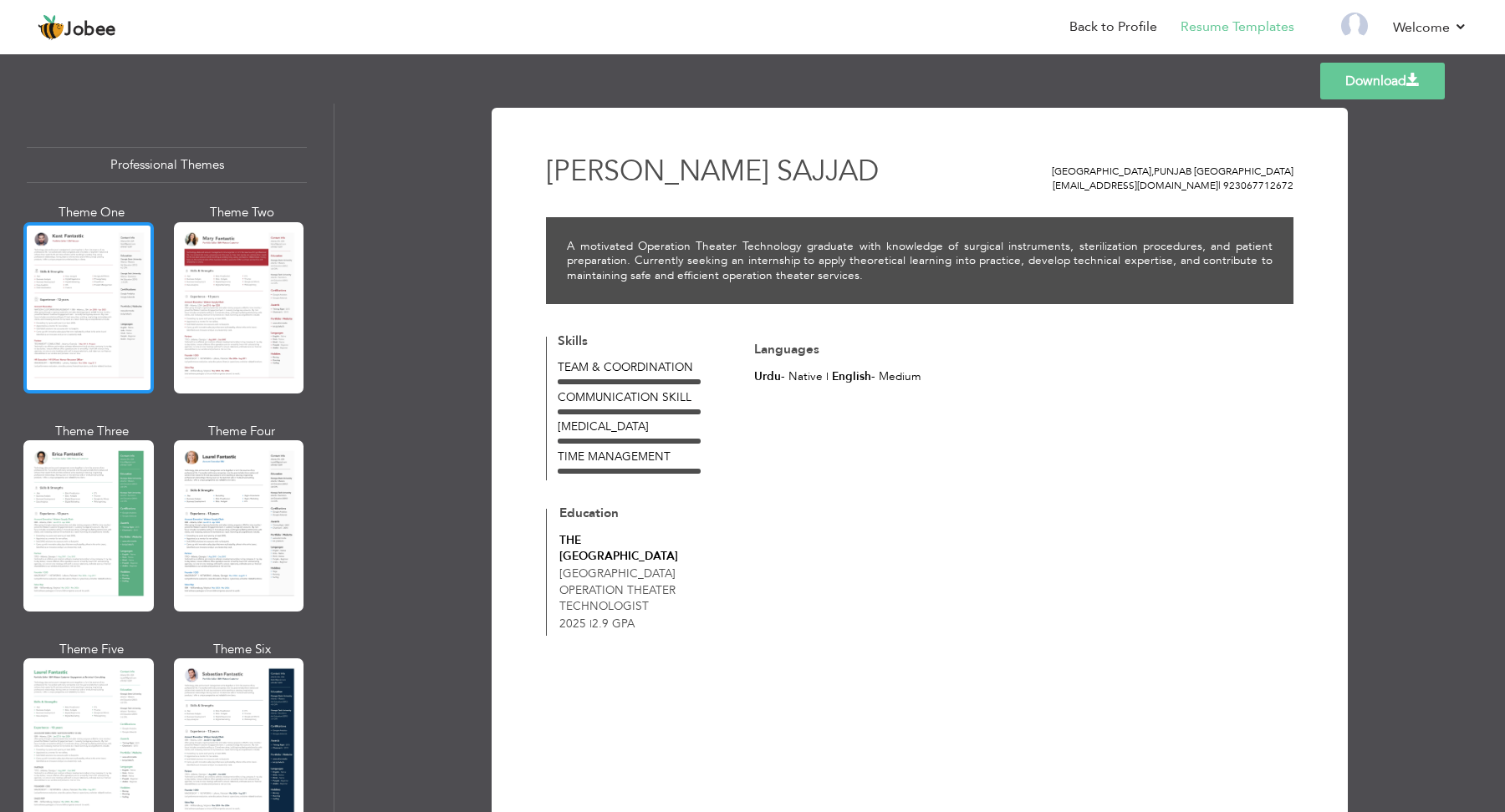
click at [53, 293] on div at bounding box center [88, 307] width 130 height 171
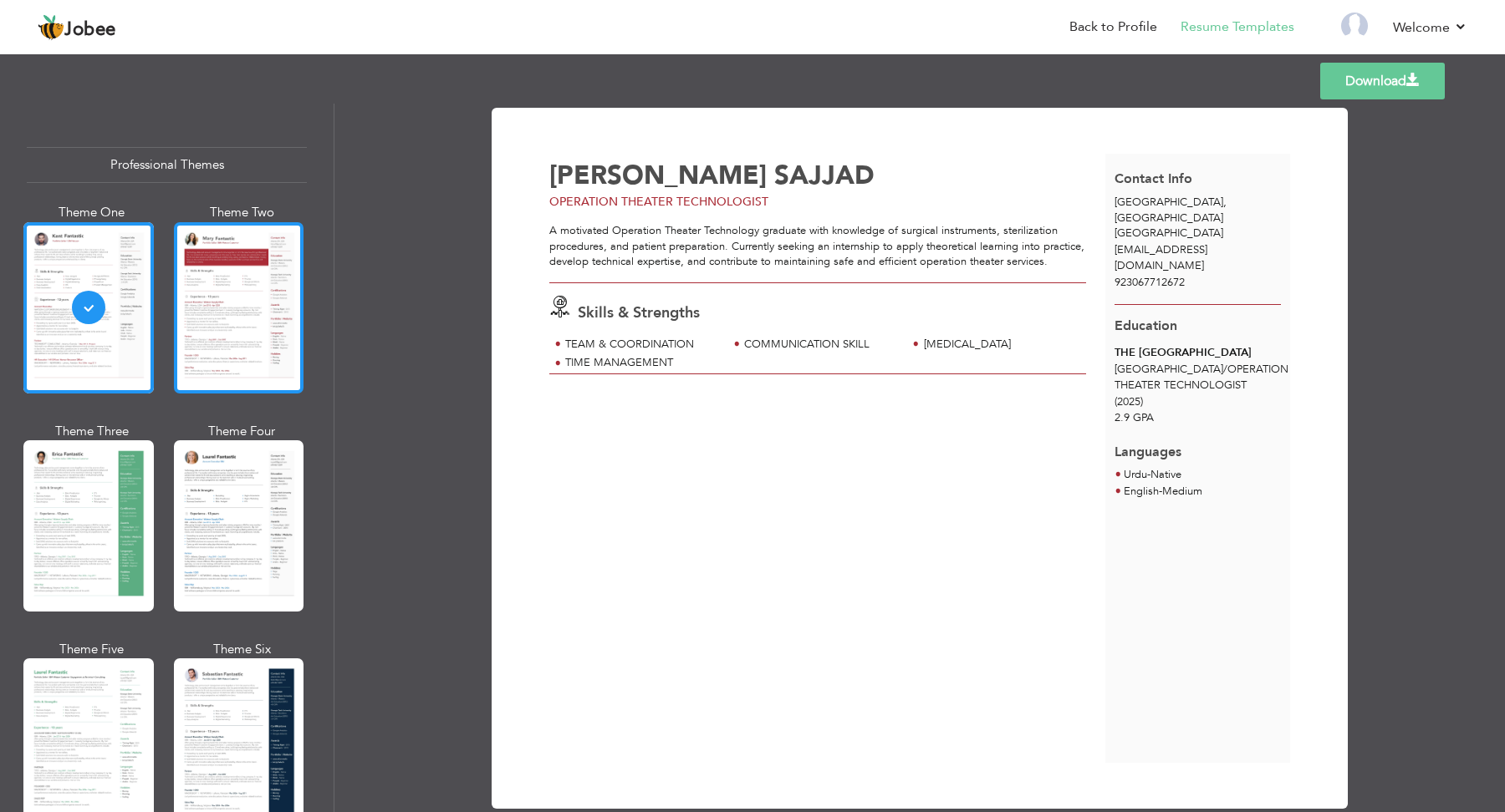
click at [241, 345] on div at bounding box center [239, 307] width 130 height 171
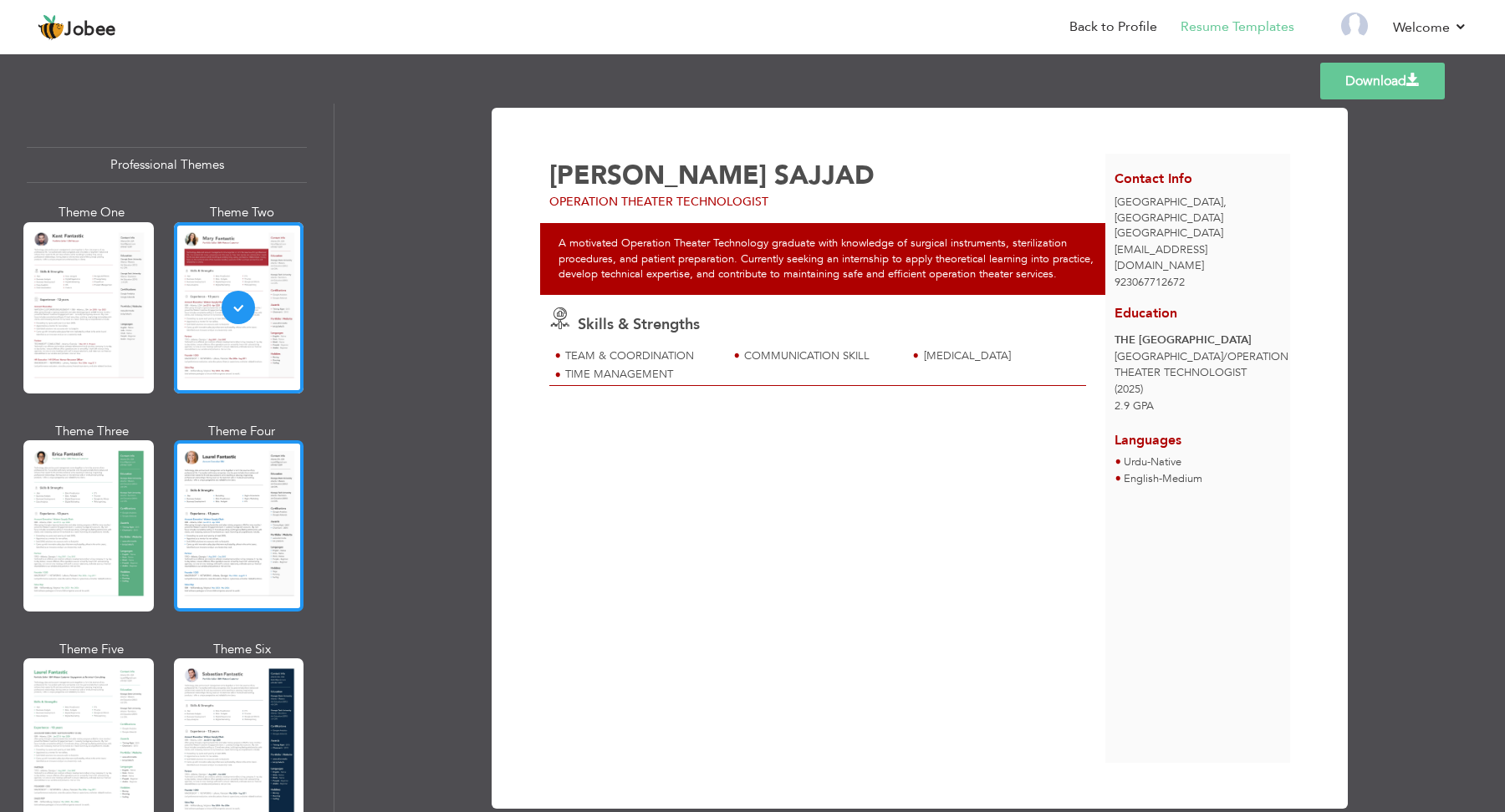
click at [207, 532] on div at bounding box center [239, 525] width 130 height 171
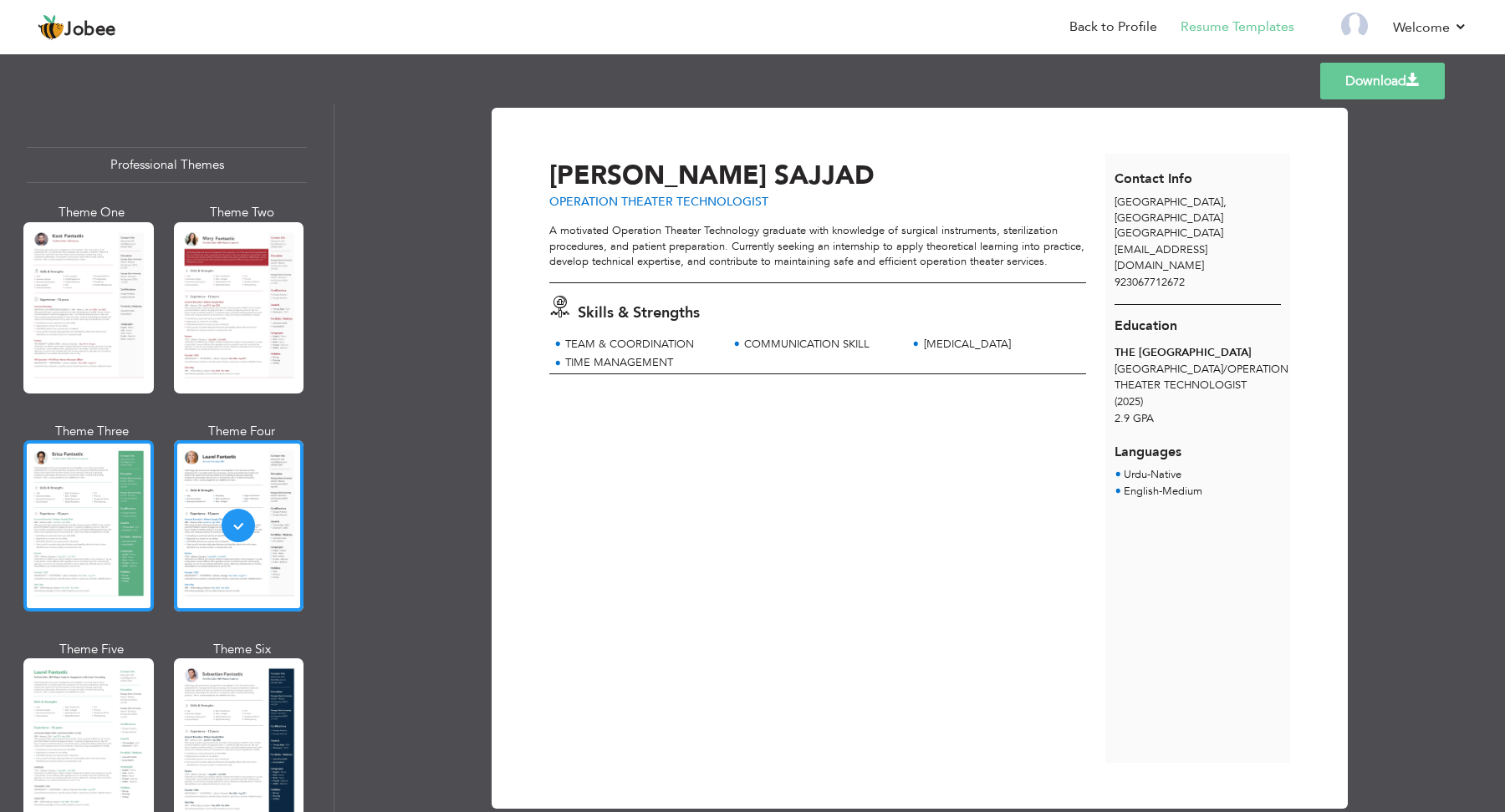
click at [79, 562] on div at bounding box center [88, 525] width 130 height 171
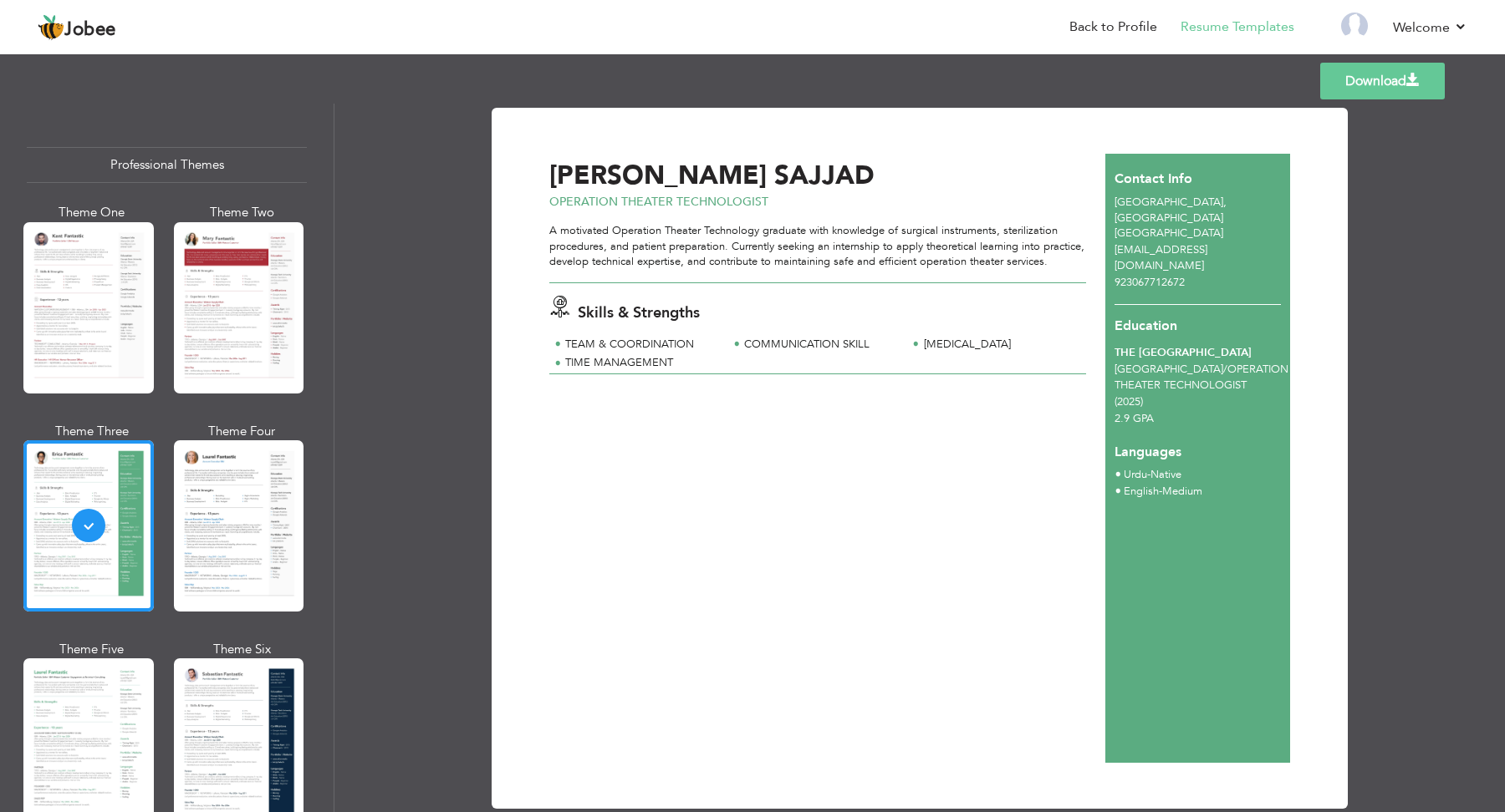
scroll to position [31, 0]
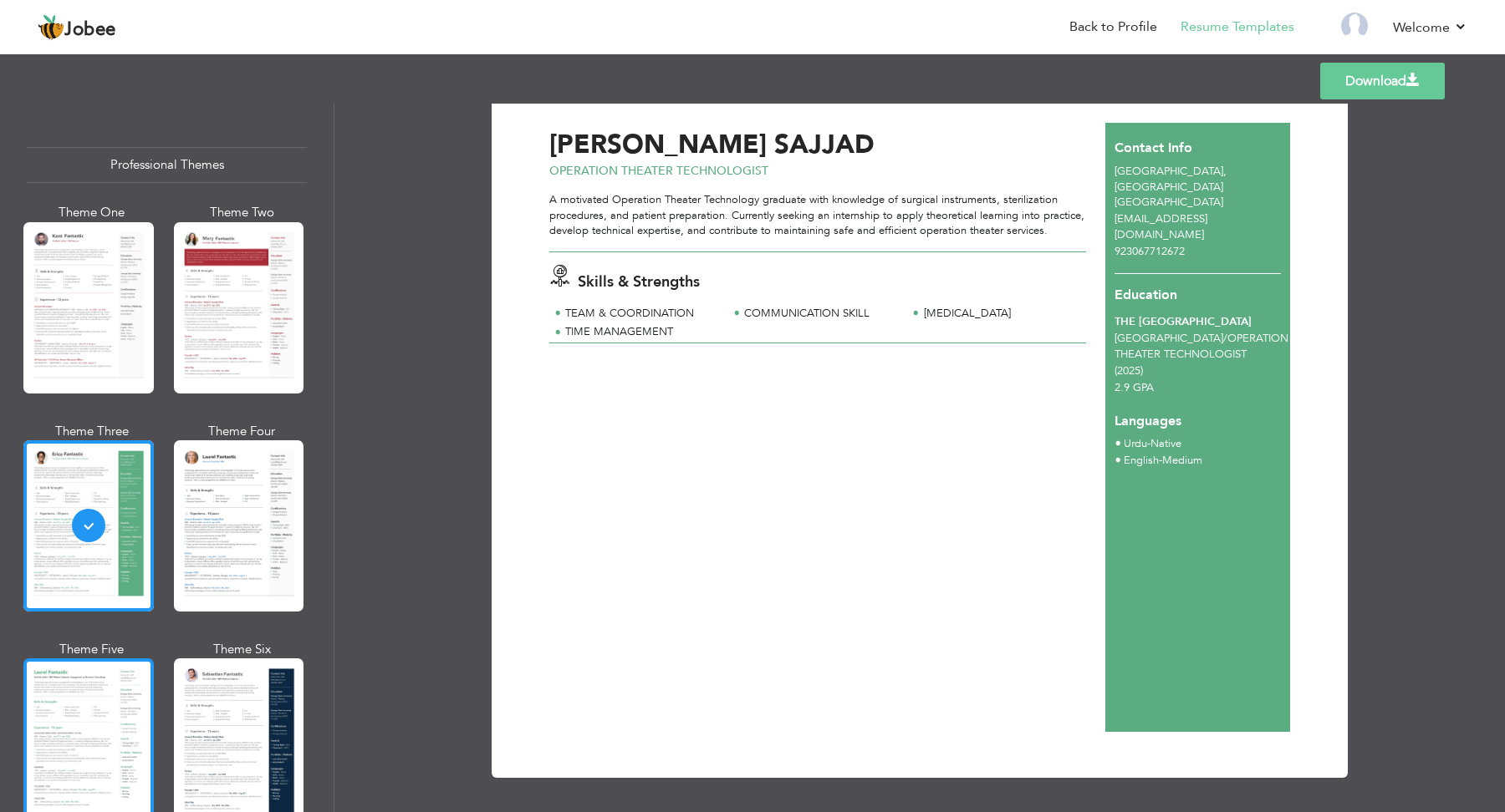
click at [132, 748] on div at bounding box center [88, 744] width 130 height 171
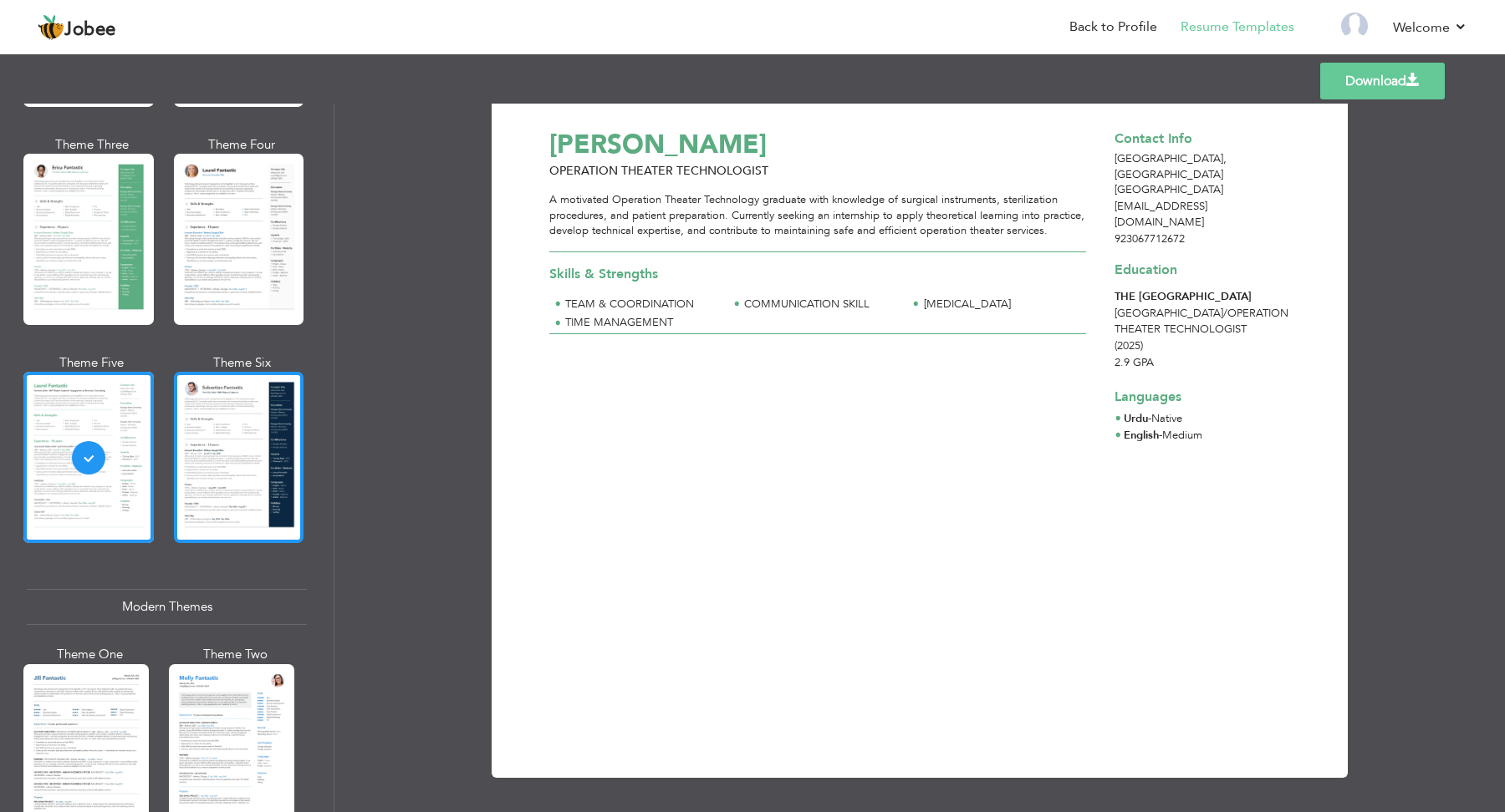
scroll to position [299, 0]
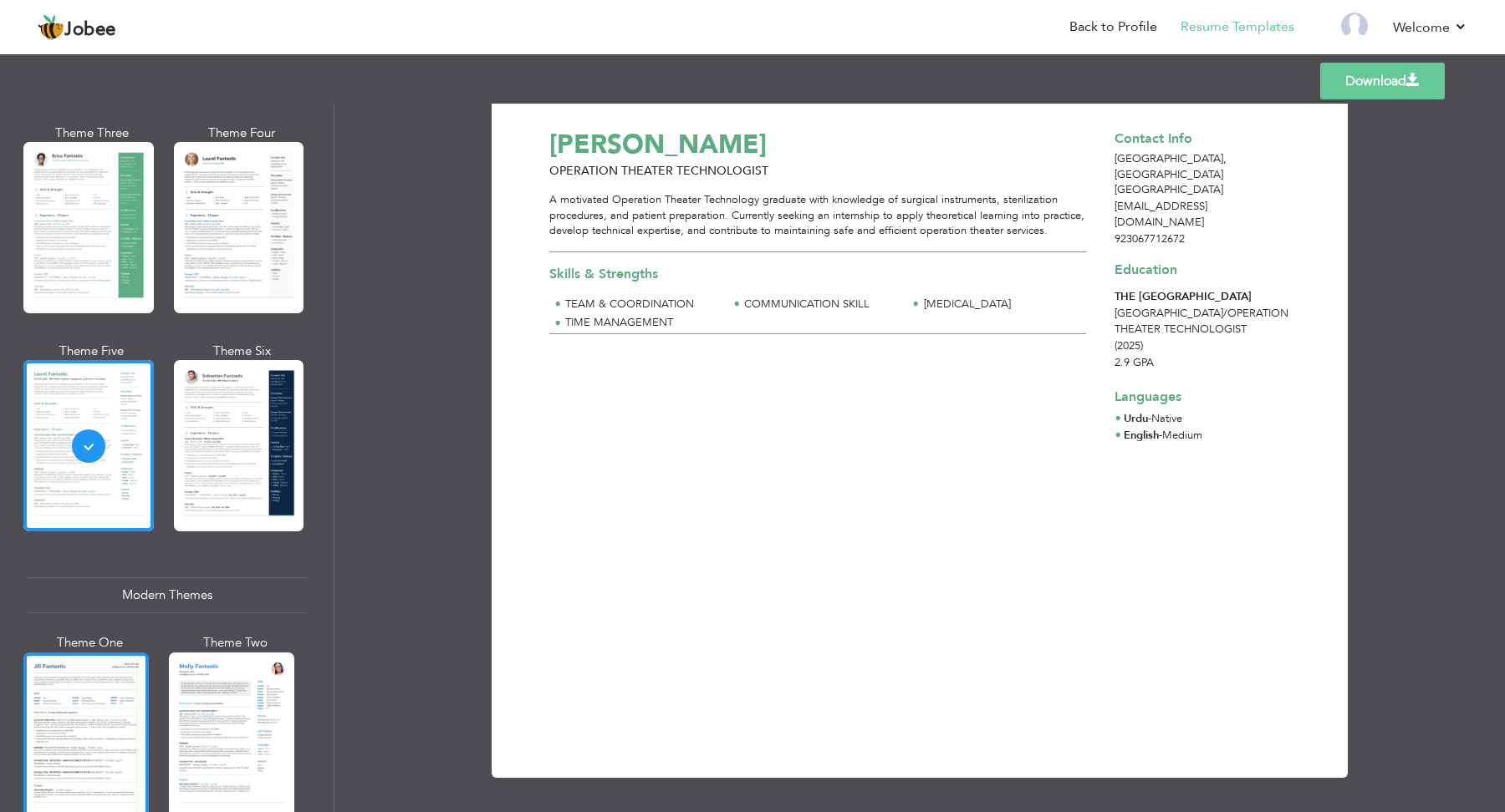
click at [37, 725] on div at bounding box center [86, 735] width 126 height 166
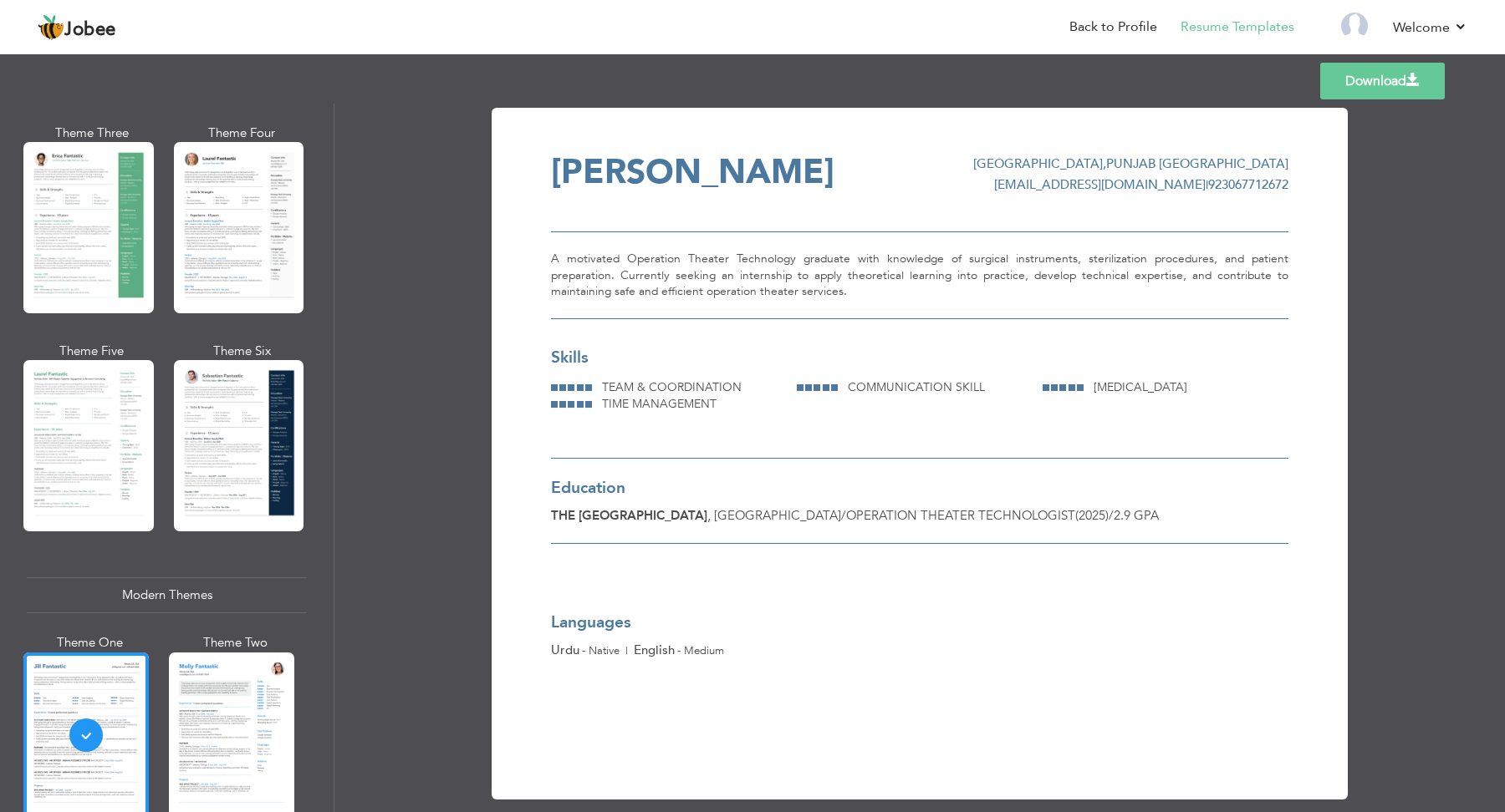
scroll to position [22, 0]
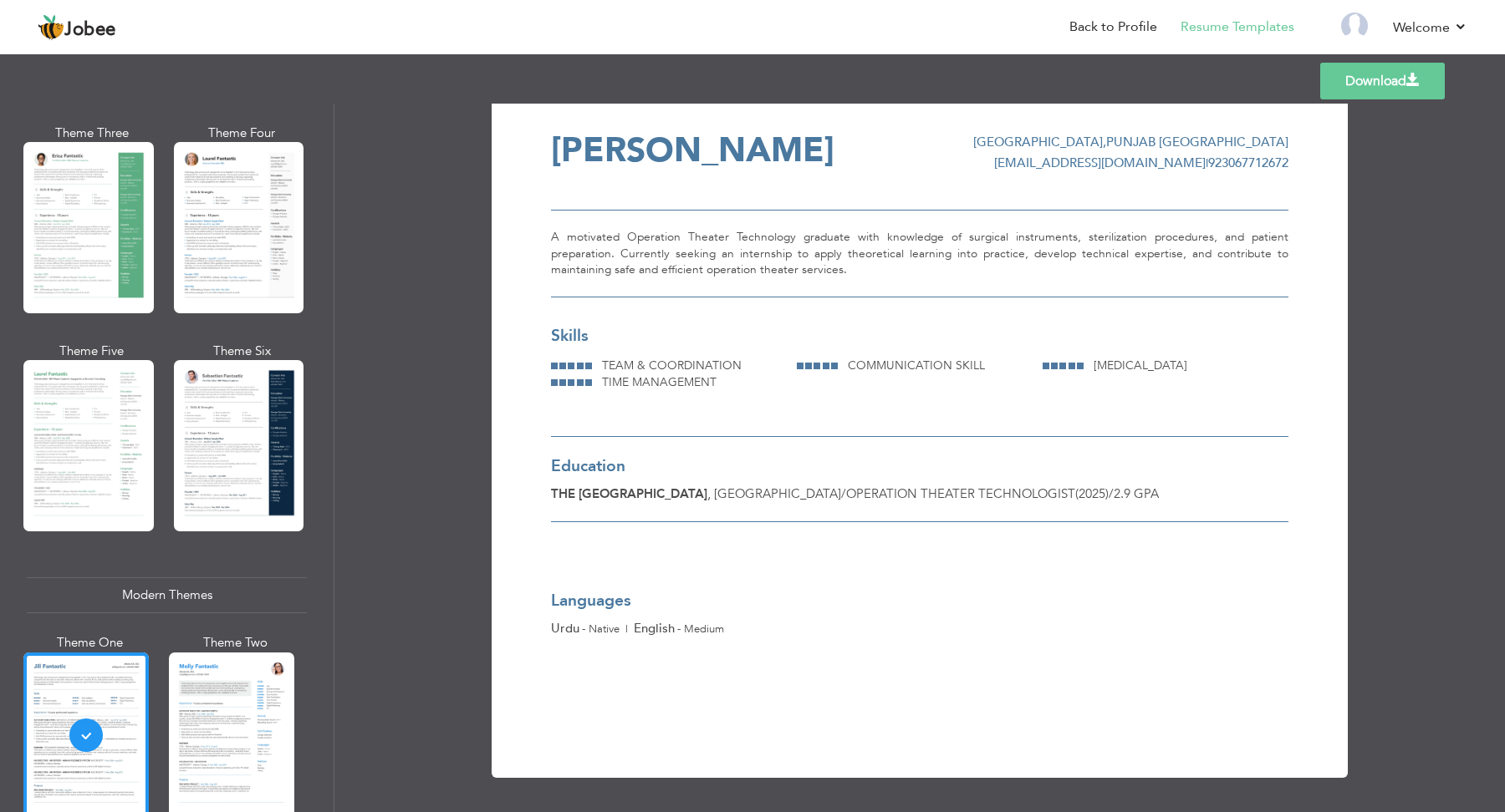
click at [1382, 86] on link "Download" at bounding box center [1382, 81] width 125 height 37
click at [1372, 76] on link "Download" at bounding box center [1382, 81] width 125 height 37
